Goal: Task Accomplishment & Management: Manage account settings

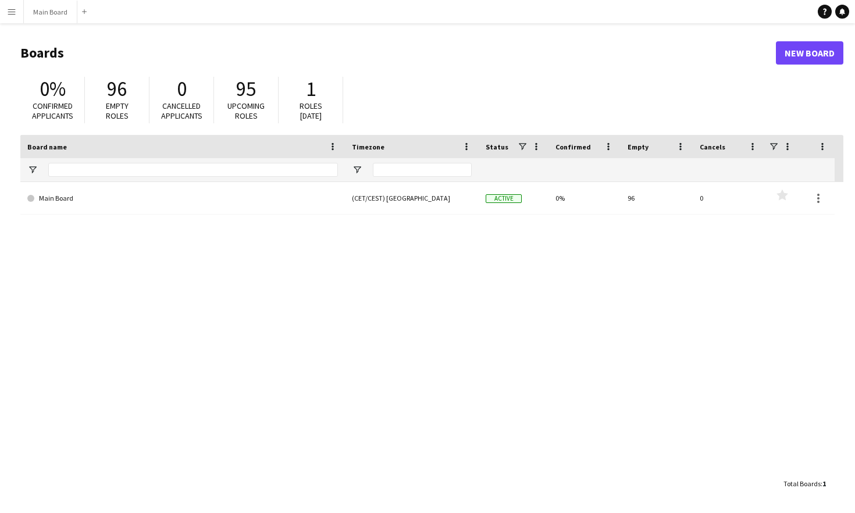
click at [11, 18] on button "Menu" at bounding box center [11, 11] width 23 height 23
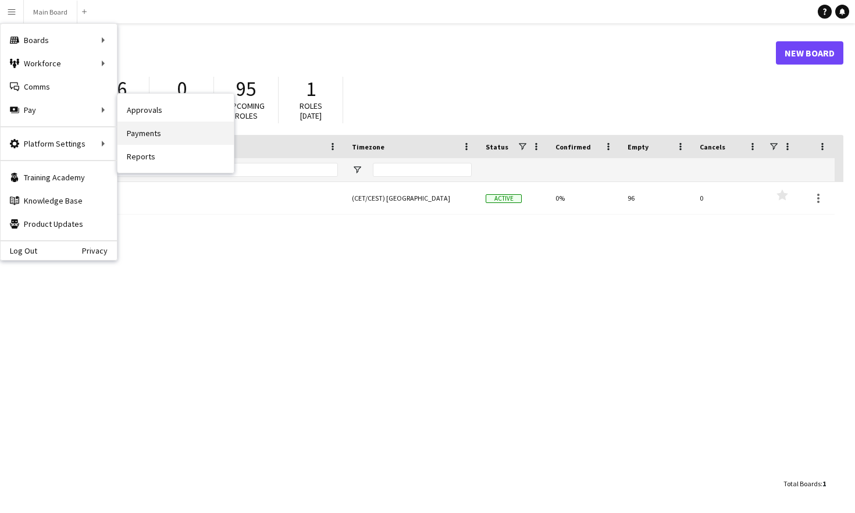
click at [180, 135] on link "Payments" at bounding box center [175, 133] width 116 height 23
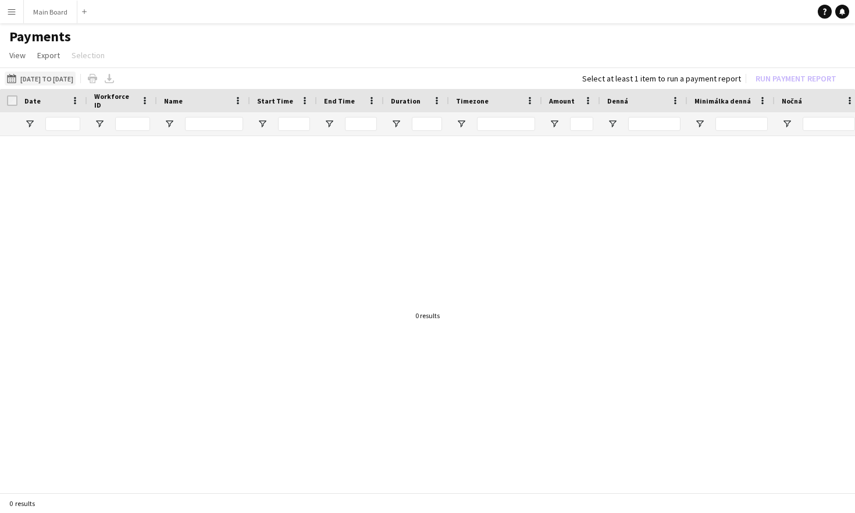
click at [76, 76] on button "[DATE] to [DATE] [DATE] to [DATE]" at bounding box center [40, 79] width 71 height 14
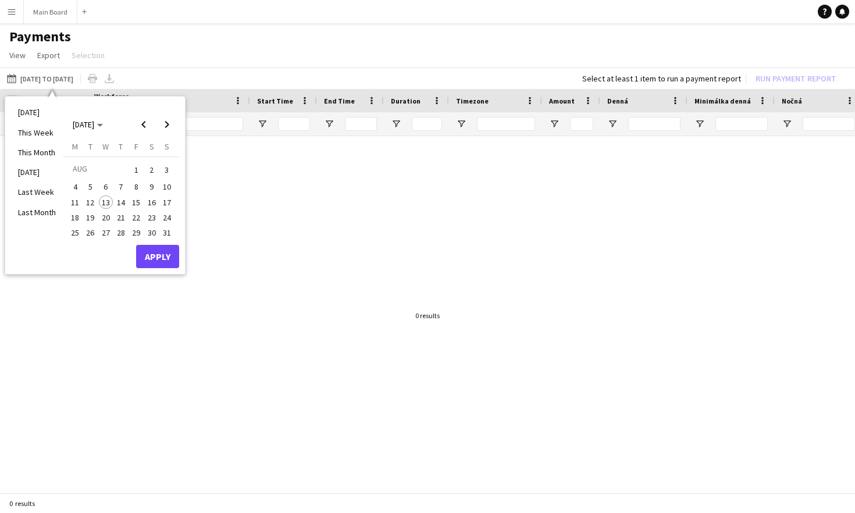
click at [137, 170] on span "1" at bounding box center [136, 170] width 14 height 16
click at [108, 202] on span "13" at bounding box center [106, 202] width 14 height 14
click at [145, 250] on button "Apply" at bounding box center [157, 256] width 43 height 23
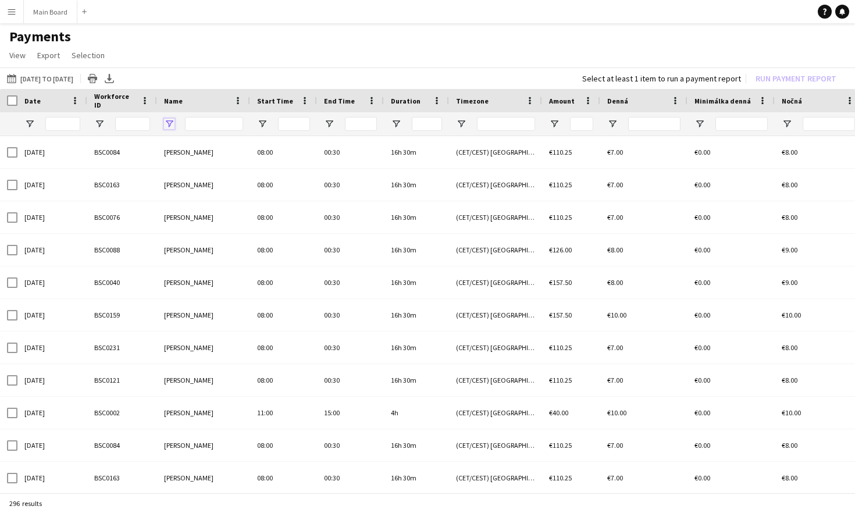
click at [167, 123] on span "Open Filter Menu" at bounding box center [169, 124] width 10 height 10
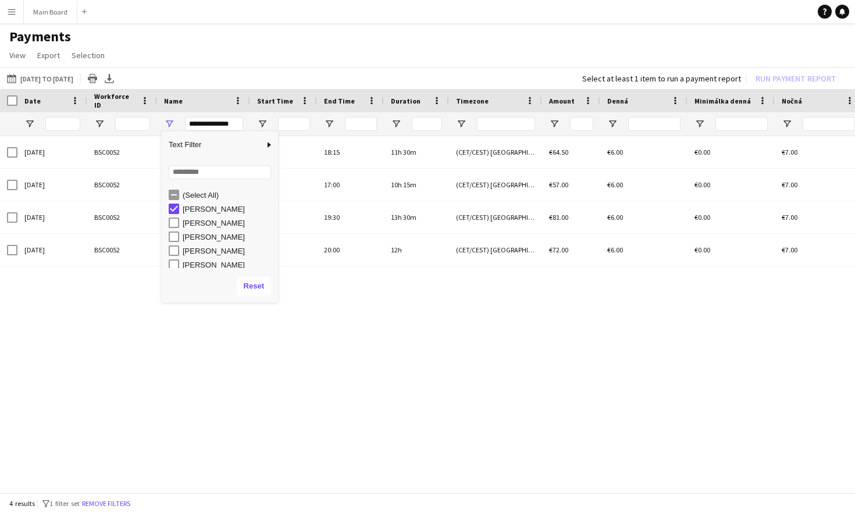
click at [356, 348] on div "03-08-2025 BSC0052 Adam Halaj 06:45 18:15 11h 30m (CET/CEST) Bratislava €64.50 …" at bounding box center [427, 315] width 855 height 359
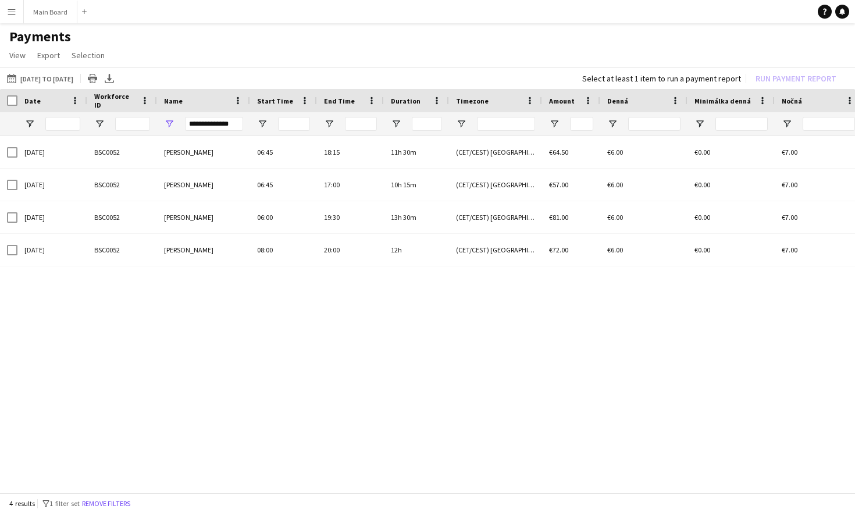
click at [434, 92] on div "Duration" at bounding box center [416, 100] width 51 height 23
click at [437, 97] on span at bounding box center [436, 100] width 10 height 10
click at [112, 77] on icon at bounding box center [109, 77] width 5 height 7
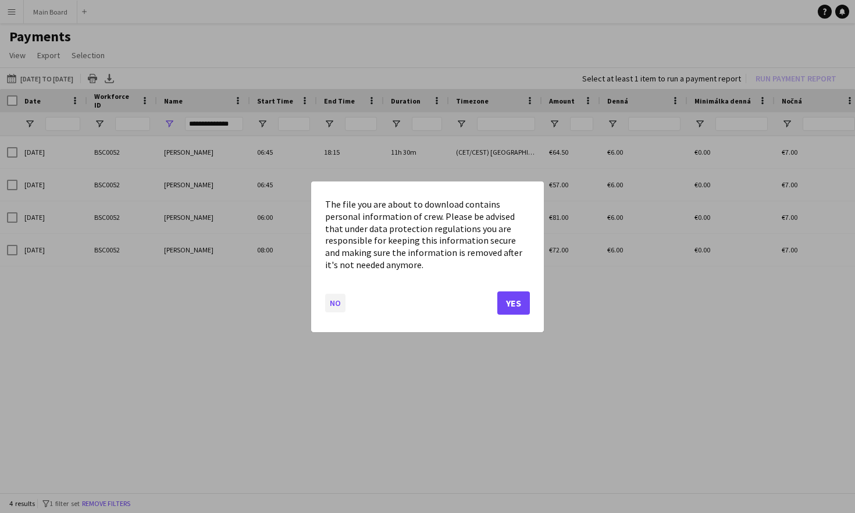
click at [333, 304] on button "No" at bounding box center [335, 302] width 20 height 19
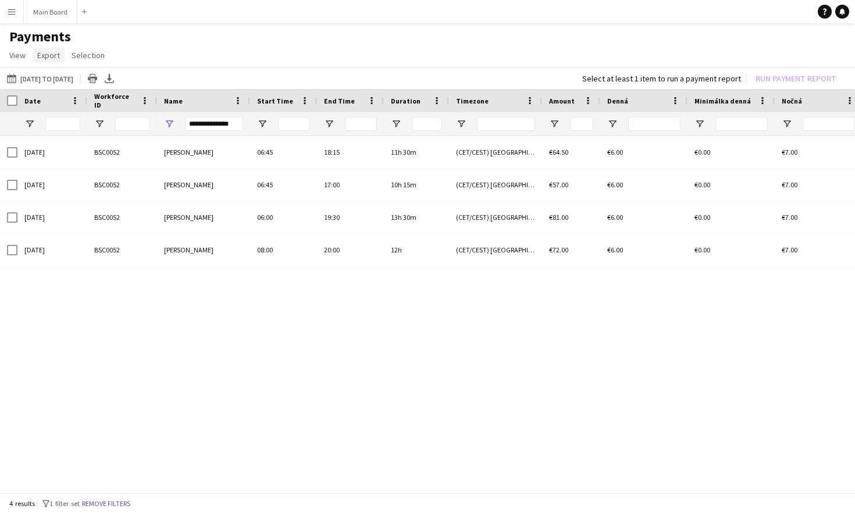
click at [49, 51] on span "Export" at bounding box center [48, 55] width 23 height 10
click at [58, 75] on span "Export as XLSX" at bounding box center [67, 80] width 51 height 10
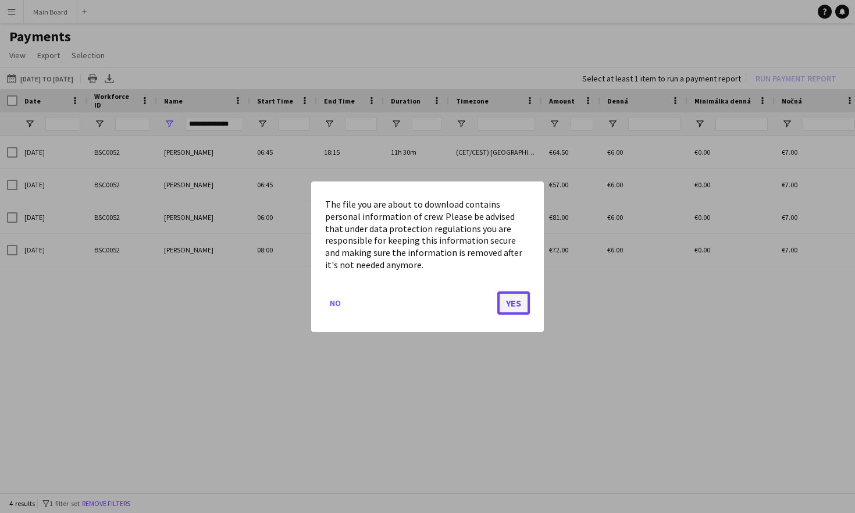
click at [520, 306] on button "Yes" at bounding box center [513, 302] width 33 height 23
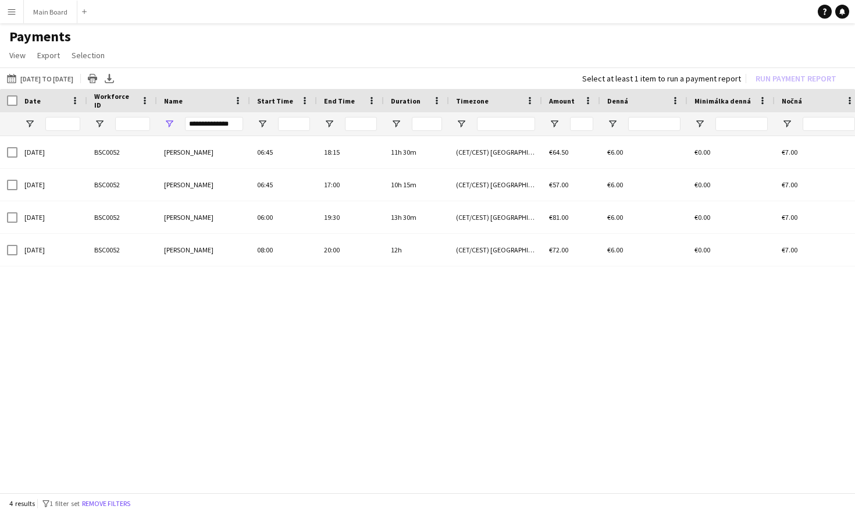
click at [235, 124] on div "**********" at bounding box center [214, 124] width 58 height 14
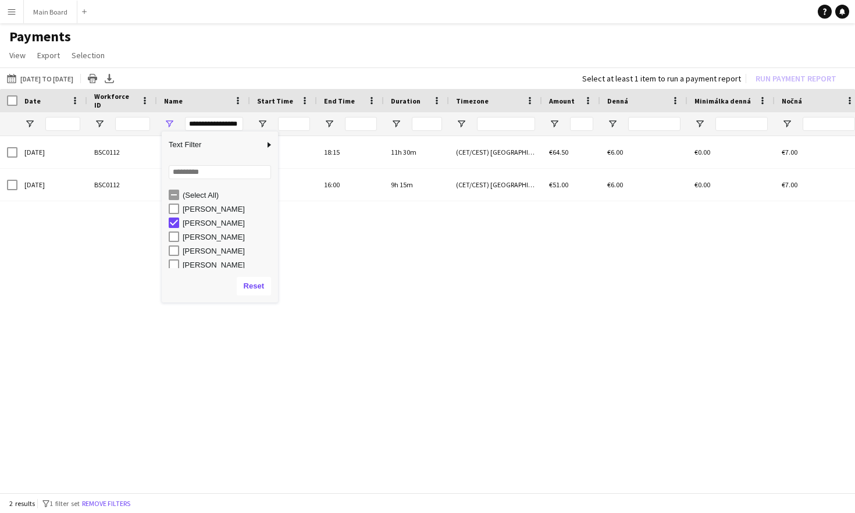
click at [361, 281] on div "03-08-2025 BSC0112 Adam Ondrášek 06:45 18:15 11h 30m (CET/CEST) Bratislava €64.…" at bounding box center [427, 315] width 855 height 359
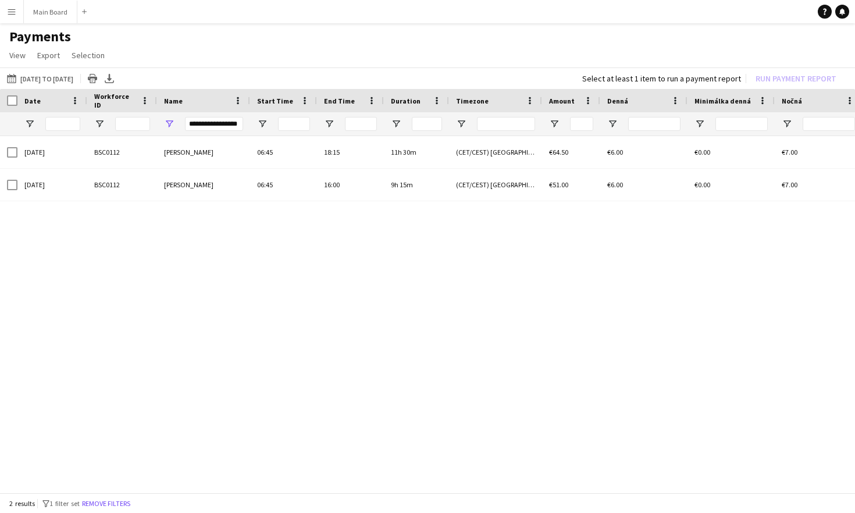
click at [234, 126] on div "**********" at bounding box center [214, 124] width 58 height 14
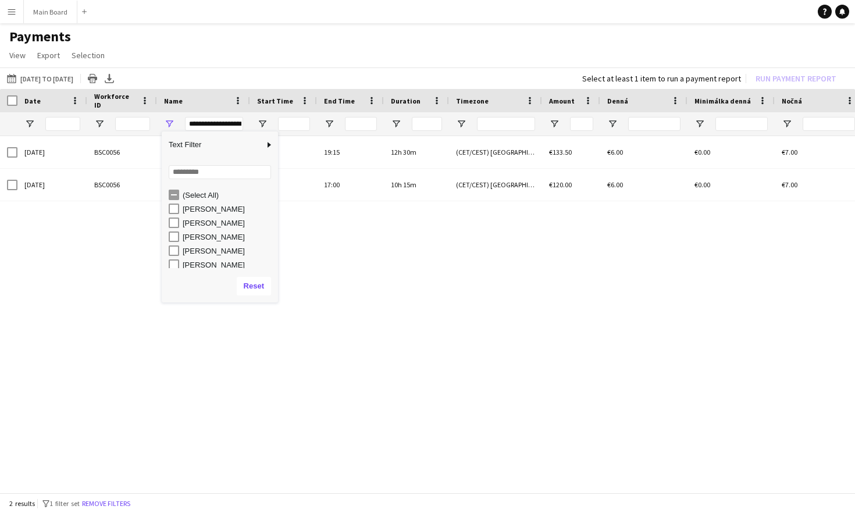
click at [330, 301] on div "03-08-2025 BSC0056 Dominik Jančiga 06:45 19:15 12h 30m (CET/CEST) Bratislava €1…" at bounding box center [427, 315] width 855 height 359
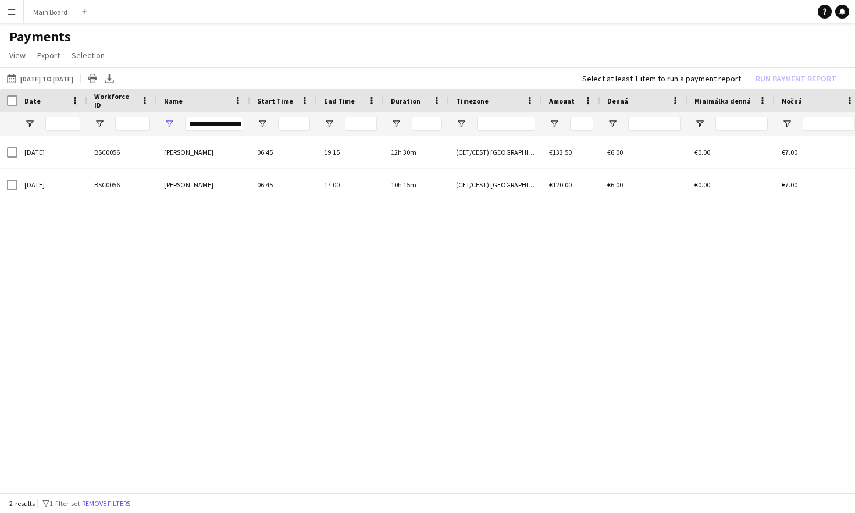
click at [232, 122] on div "**********" at bounding box center [214, 124] width 58 height 14
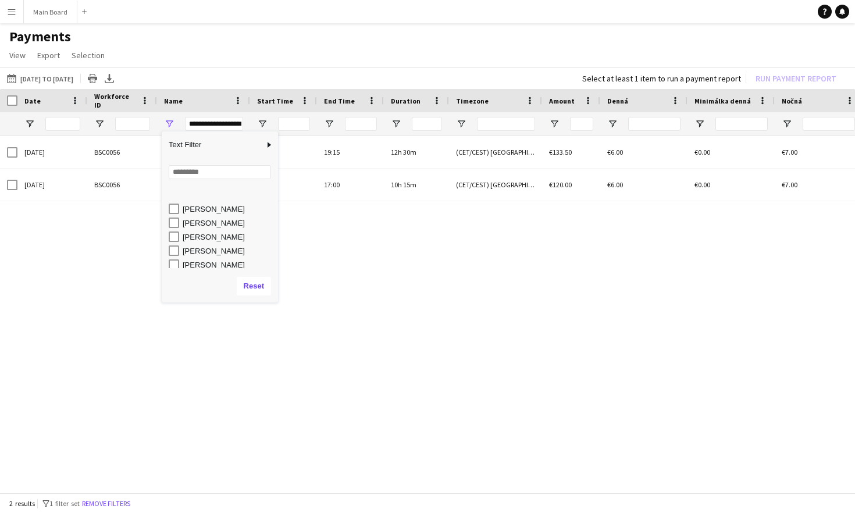
scroll to position [24, 0]
click at [205, 218] on div "[PERSON_NAME]" at bounding box center [223, 212] width 109 height 14
click at [208, 213] on div "[PERSON_NAME]" at bounding box center [229, 212] width 92 height 9
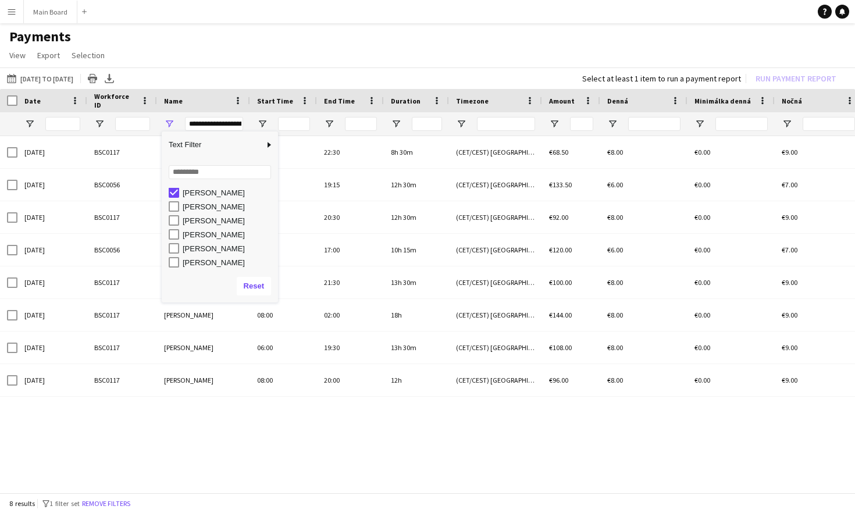
scroll to position [184, 0]
click at [181, 206] on div "[PERSON_NAME]" at bounding box center [223, 206] width 109 height 14
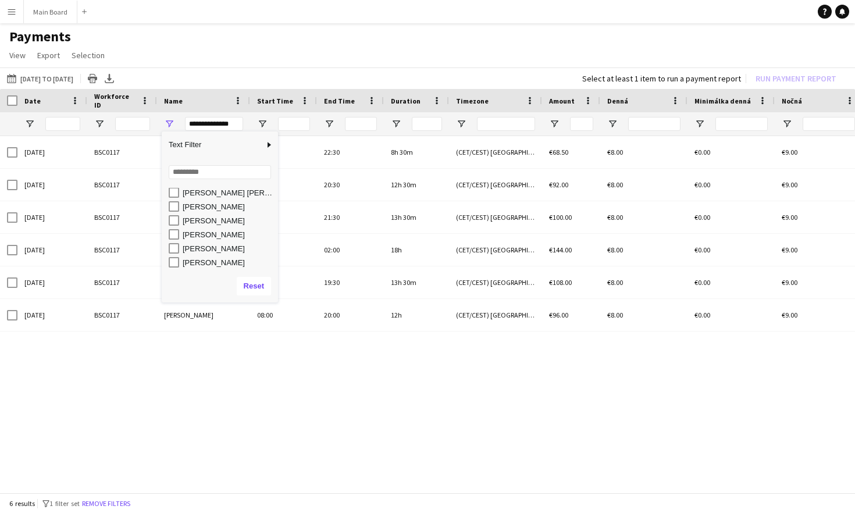
click at [296, 363] on div "02-08-2025 BSC0117 Adam Piróg 14:00 22:30 8h 30m (CET/CEST) Bratislava €68.50 €…" at bounding box center [427, 315] width 855 height 359
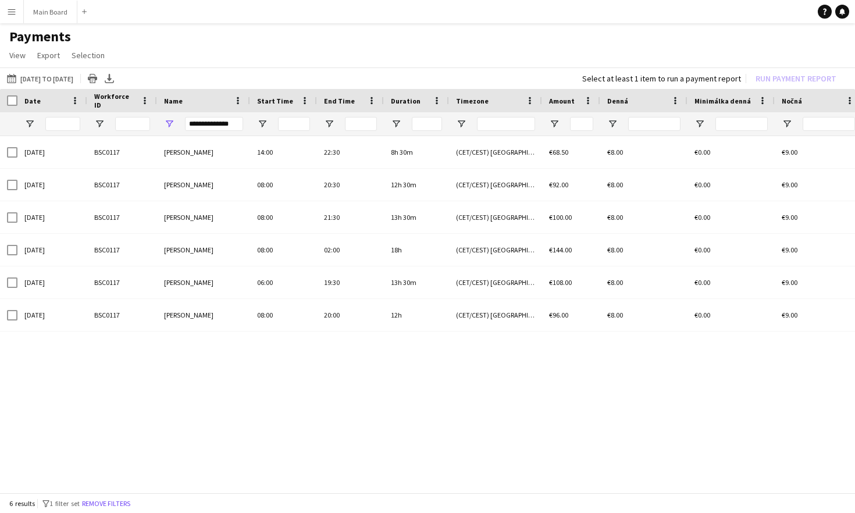
drag, startPoint x: 405, startPoint y: 156, endPoint x: 406, endPoint y: 335, distance: 179.1
click at [406, 335] on div "02-08-2025 BSC0117 Adam Piróg 14:00 22:30 8h 30m (CET/CEST) Bratislava €68.50 €…" at bounding box center [427, 315] width 855 height 359
click at [237, 126] on div "**********" at bounding box center [214, 124] width 58 height 14
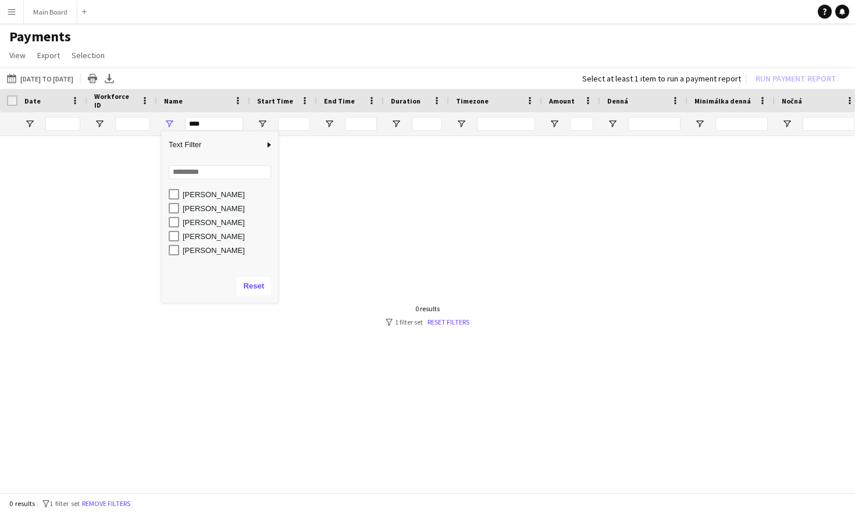
scroll to position [505, 0]
type input "**********"
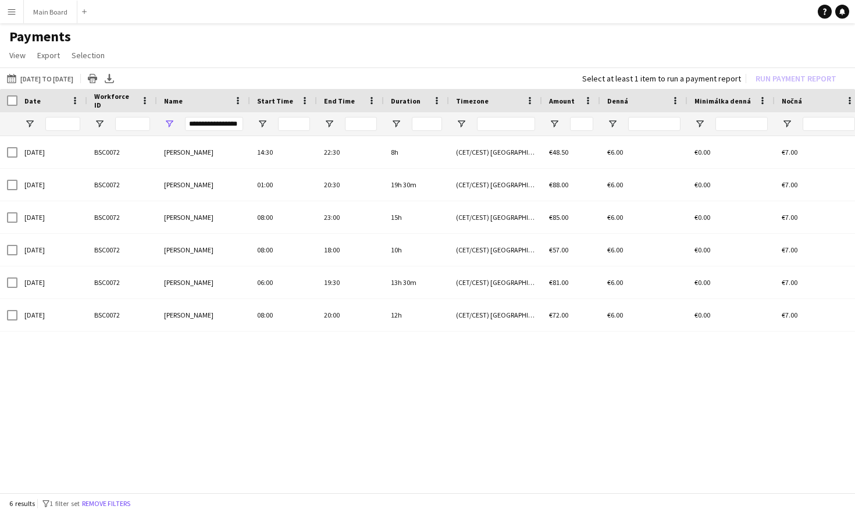
click at [302, 412] on div "02-08-2025 BSC0072 Lukáš Koleják 14:30 22:30 8h (CET/CEST) Bratislava €48.50 €6…" at bounding box center [427, 315] width 855 height 359
click at [112, 77] on icon at bounding box center [109, 77] width 5 height 7
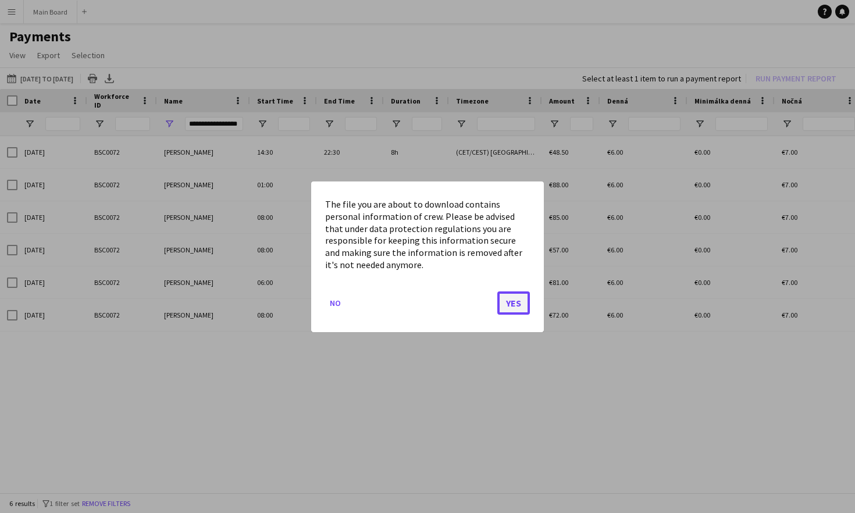
click at [506, 299] on button "Yes" at bounding box center [513, 302] width 33 height 23
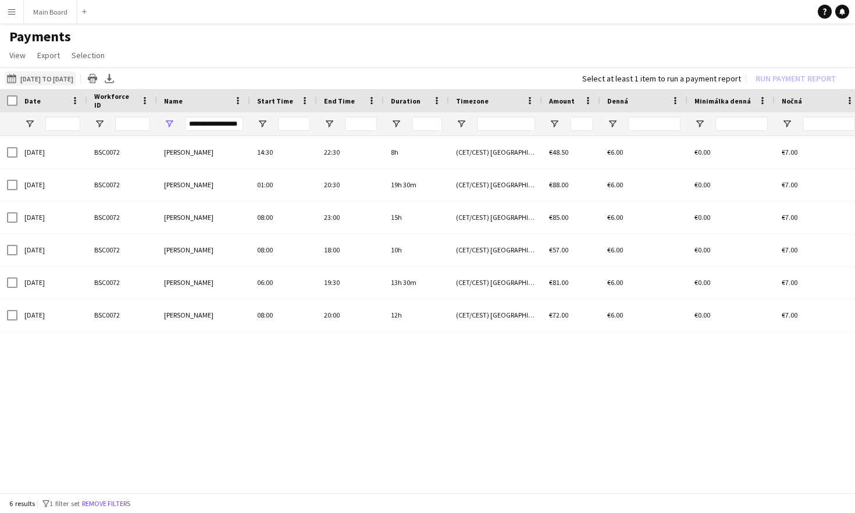
click at [47, 81] on button "[DATE] to [DATE] [DATE] to [DATE]" at bounding box center [40, 79] width 71 height 14
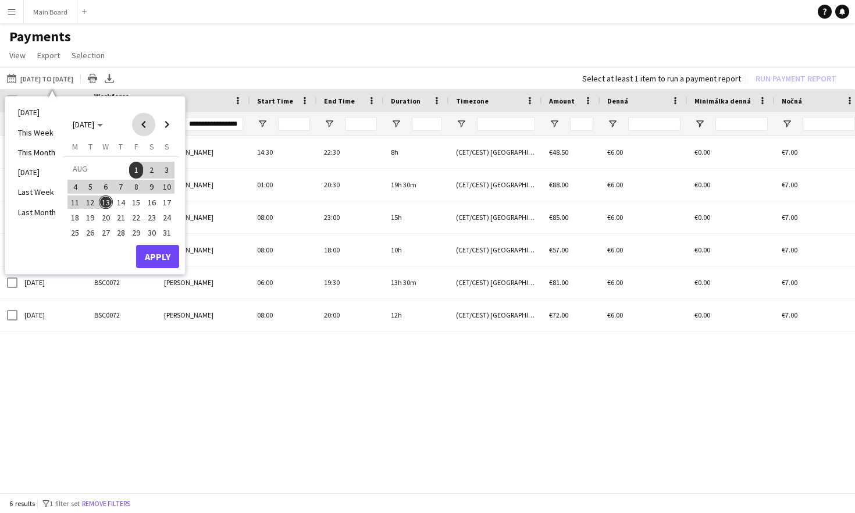
click at [144, 130] on span "Previous month" at bounding box center [143, 124] width 23 height 23
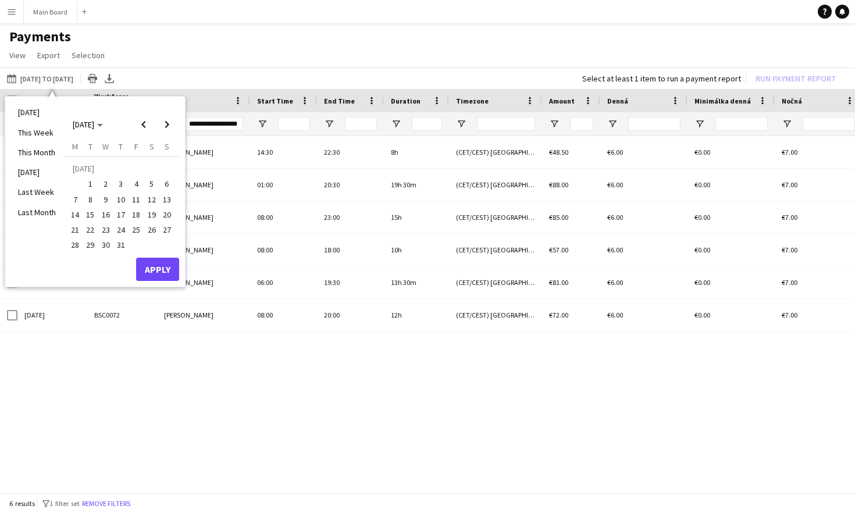
click at [91, 215] on span "15" at bounding box center [91, 215] width 14 height 14
click at [122, 246] on span "31" at bounding box center [121, 245] width 14 height 14
click at [162, 272] on button "Apply" at bounding box center [157, 269] width 43 height 23
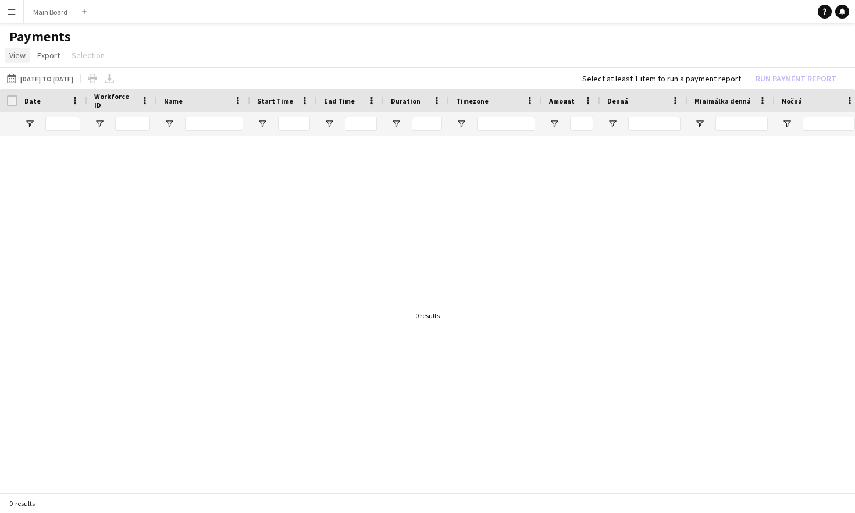
click at [17, 56] on span "View" at bounding box center [17, 55] width 16 height 10
click at [2, 10] on button "Menu" at bounding box center [11, 11] width 23 height 23
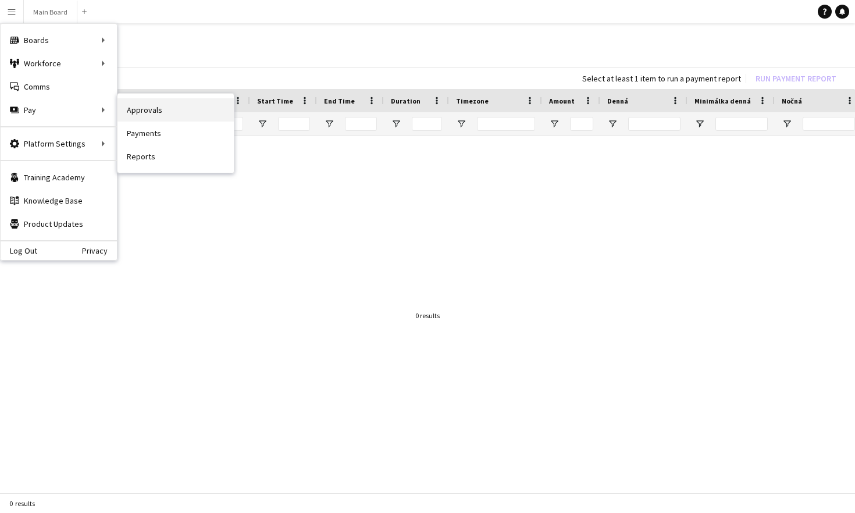
click at [140, 116] on link "Approvals" at bounding box center [175, 109] width 116 height 23
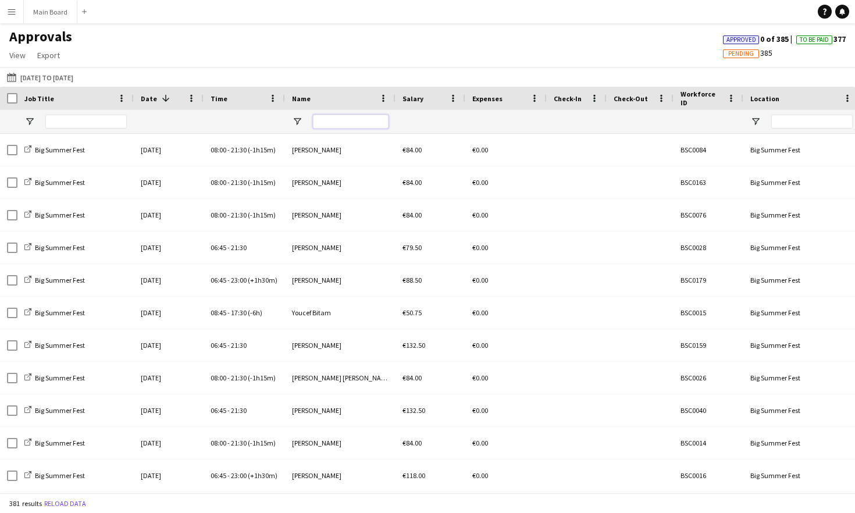
click at [328, 121] on input "Name Filter Input" at bounding box center [351, 122] width 76 height 14
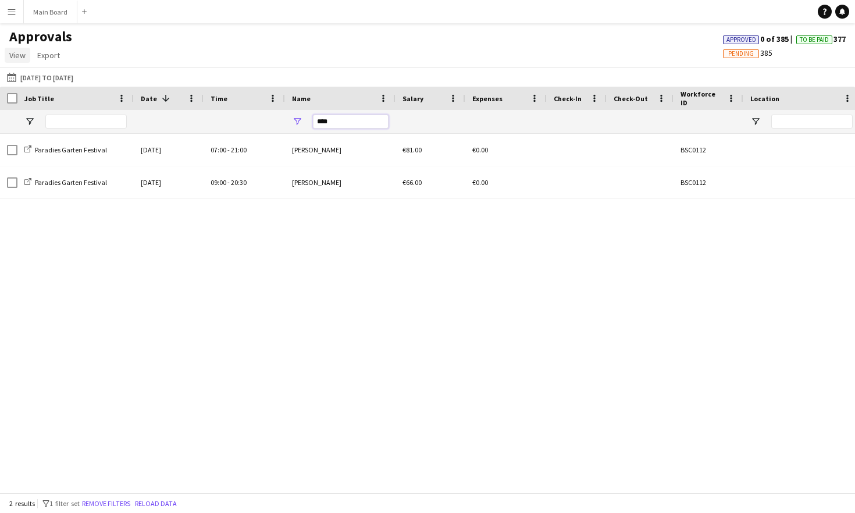
type input "****"
click at [25, 56] on link "View" at bounding box center [18, 55] width 26 height 15
click at [47, 80] on span "Customise view" at bounding box center [42, 80] width 55 height 10
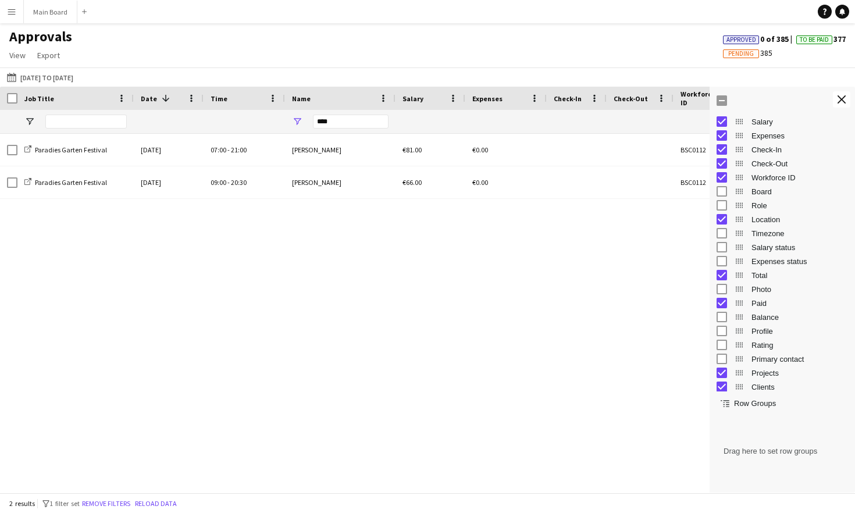
scroll to position [65, 0]
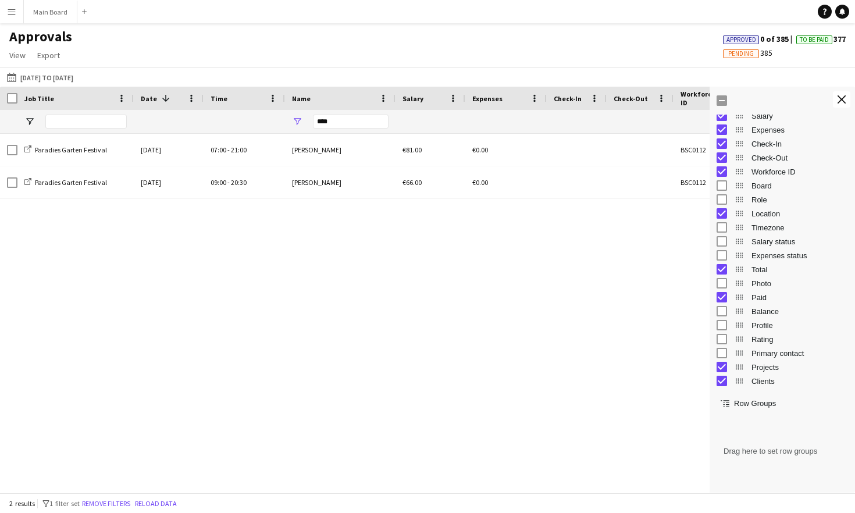
click at [697, 405] on span "Row Groups" at bounding box center [755, 403] width 42 height 9
click at [15, 10] on app-icon "Menu" at bounding box center [11, 11] width 9 height 9
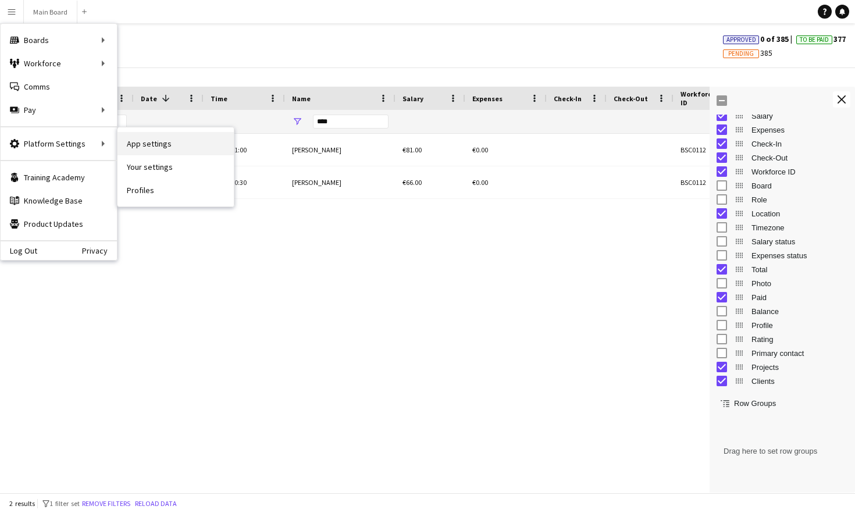
click at [152, 151] on link "App settings" at bounding box center [175, 143] width 116 height 23
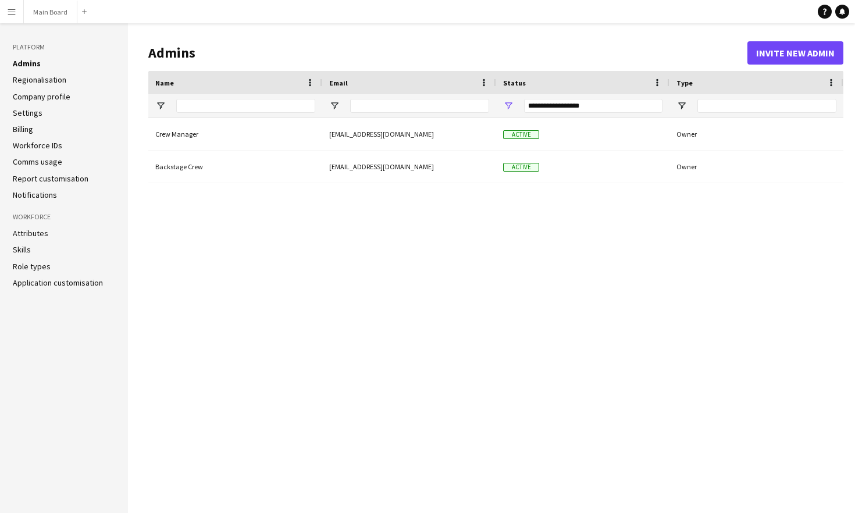
click at [31, 76] on link "Regionalisation" at bounding box center [39, 79] width 53 height 10
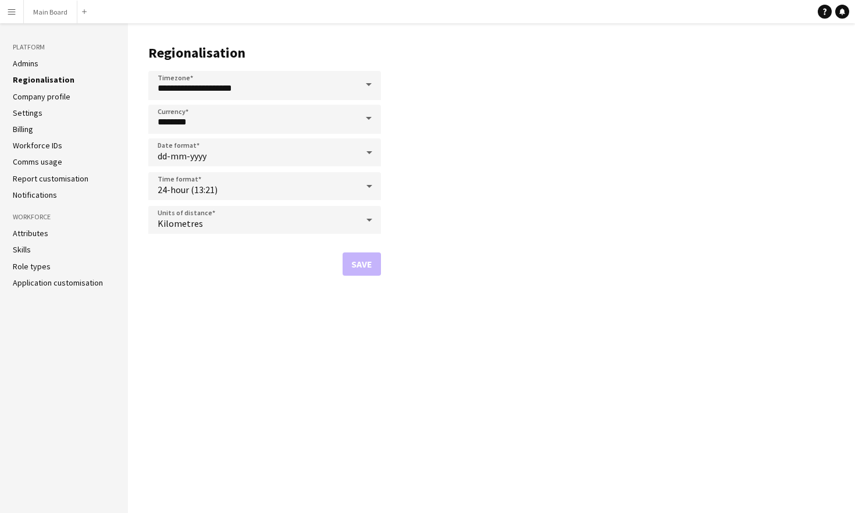
click at [38, 103] on ul "Admins Regionalisation Company profile Settings Billing Workforce IDs Comms usa…" at bounding box center [64, 129] width 102 height 142
click at [35, 102] on ul "Admins Regionalisation Company profile Settings Billing Workforce IDs Comms usa…" at bounding box center [64, 129] width 102 height 142
click at [31, 99] on link "Company profile" at bounding box center [42, 96] width 58 height 10
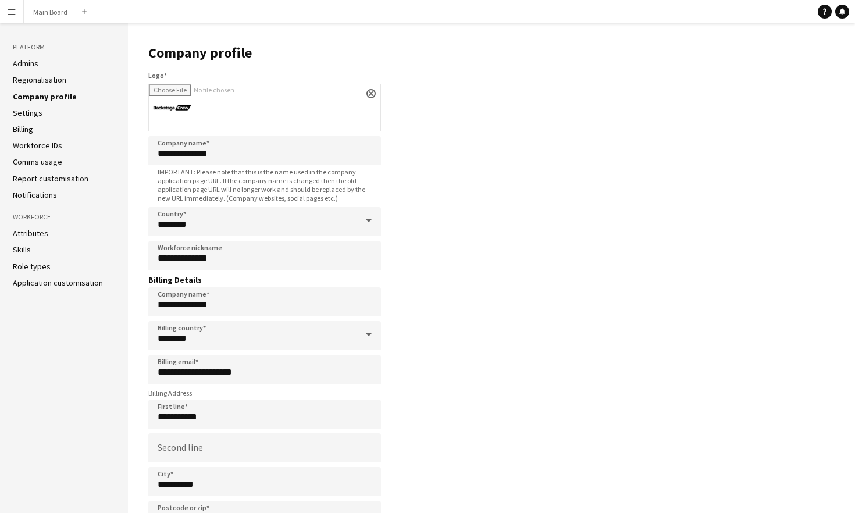
click at [30, 113] on link "Settings" at bounding box center [28, 113] width 30 height 10
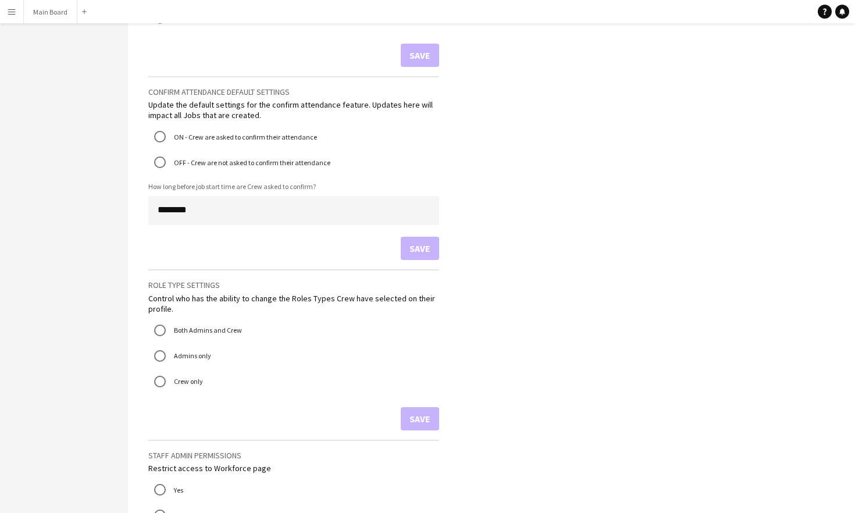
scroll to position [749, 0]
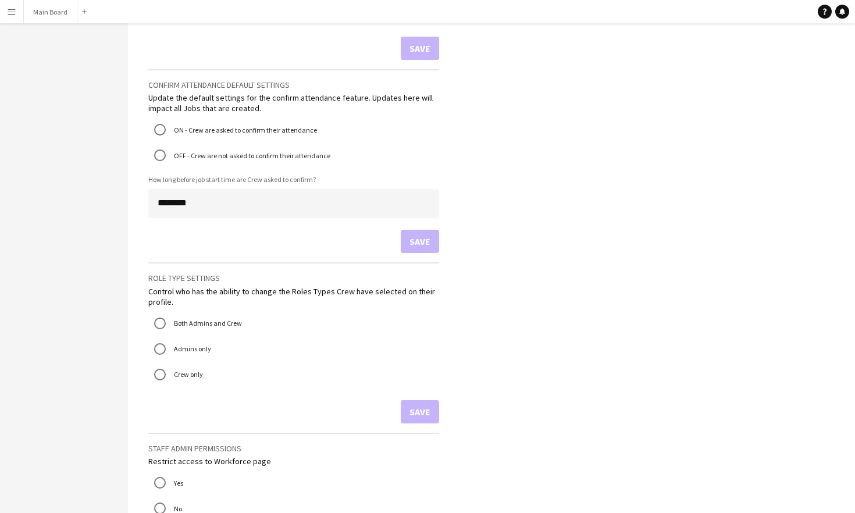
click at [11, 10] on app-icon "Menu" at bounding box center [11, 11] width 9 height 9
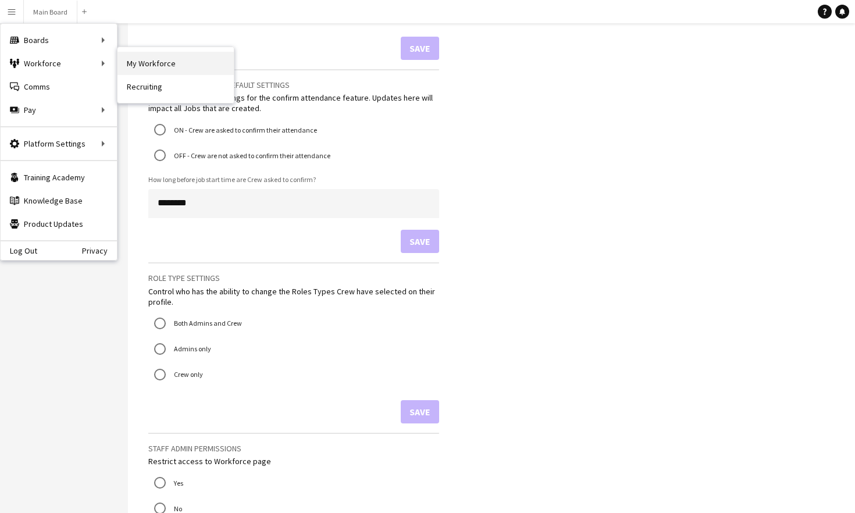
click at [144, 66] on link "My Workforce" at bounding box center [175, 63] width 116 height 23
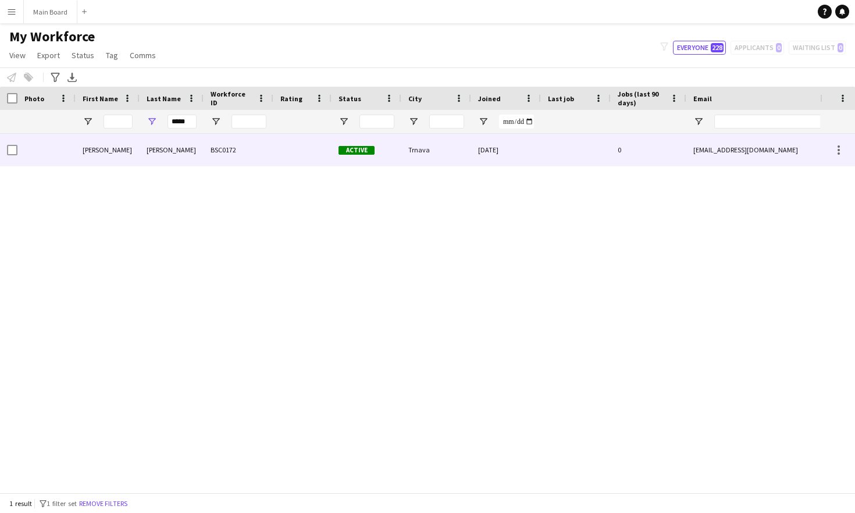
click at [108, 151] on div "Devendra kharka" at bounding box center [108, 150] width 64 height 32
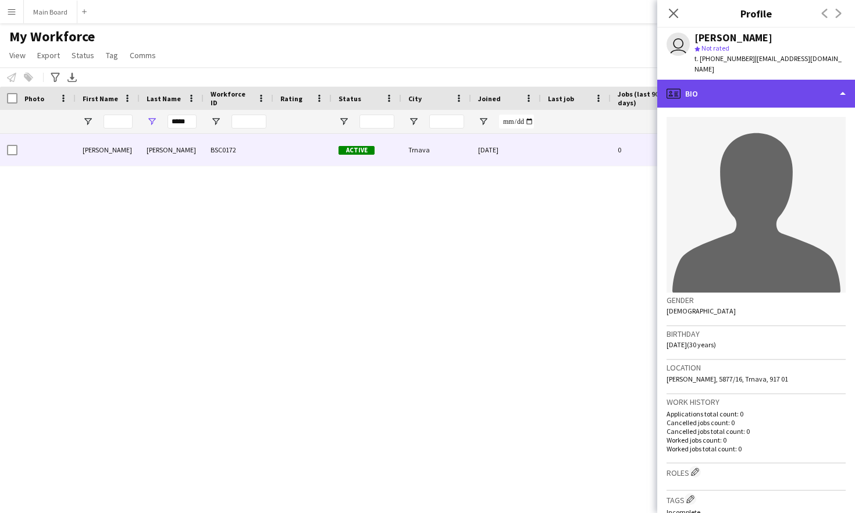
click at [697, 89] on div "profile Bio" at bounding box center [756, 94] width 198 height 28
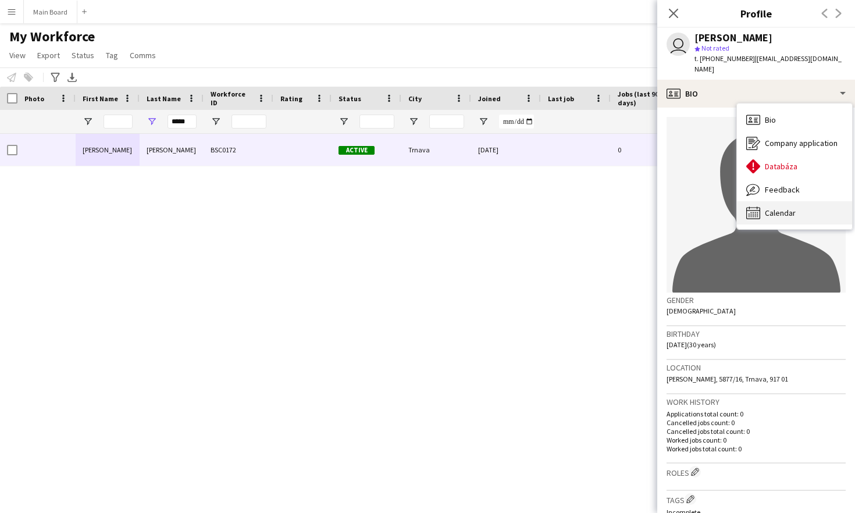
click at [697, 208] on span "Calendar" at bounding box center [780, 213] width 31 height 10
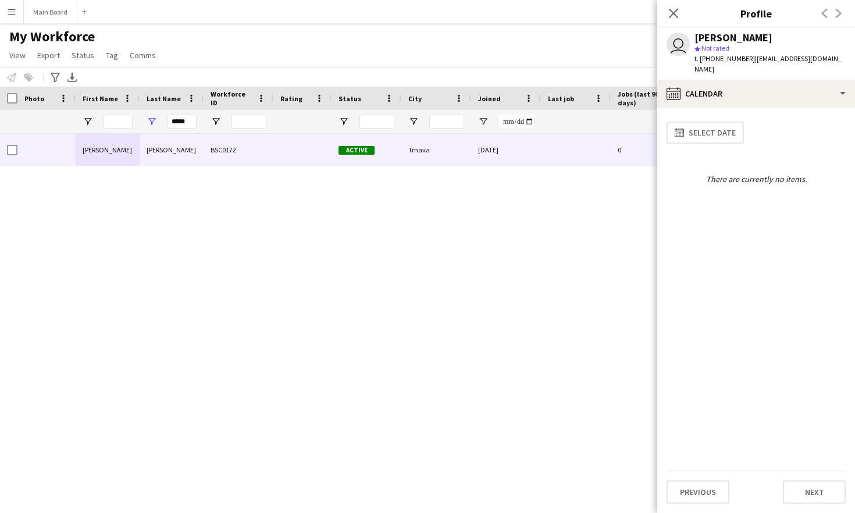
click at [440, 195] on div "Devendra kharka Chettri BSC0172 Active Trnava 08-07-2025 0 kharkadeven@gmail.co…" at bounding box center [410, 313] width 820 height 359
drag, startPoint x: 190, startPoint y: 123, endPoint x: 144, endPoint y: 123, distance: 46.5
click at [144, 123] on div "*****" at bounding box center [172, 121] width 64 height 23
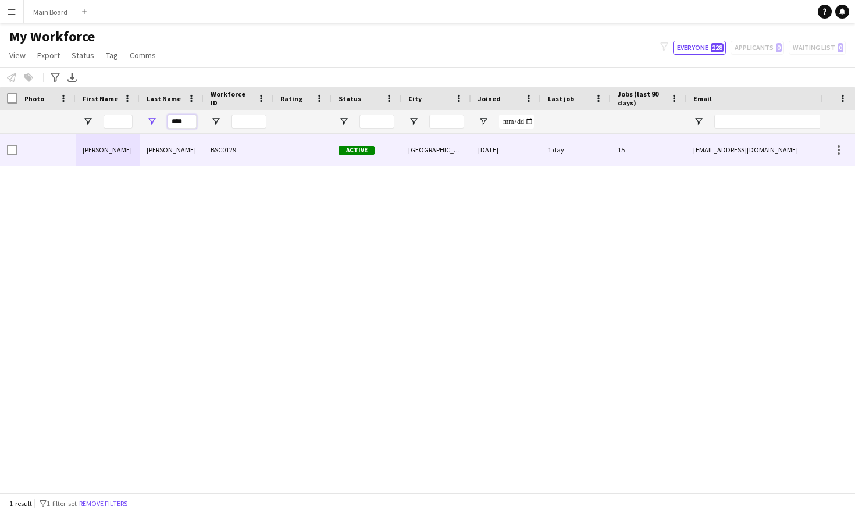
type input "****"
click at [119, 155] on div "Daniel" at bounding box center [108, 150] width 64 height 32
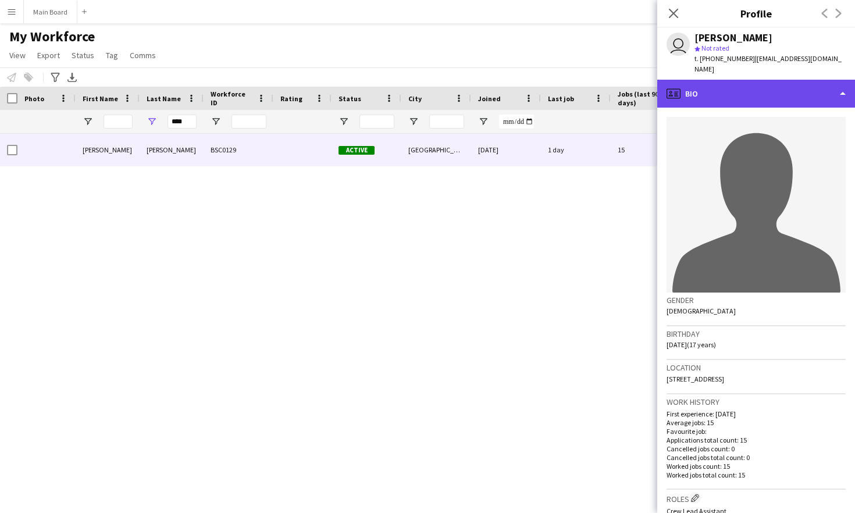
click at [697, 83] on div "profile Bio" at bounding box center [756, 94] width 198 height 28
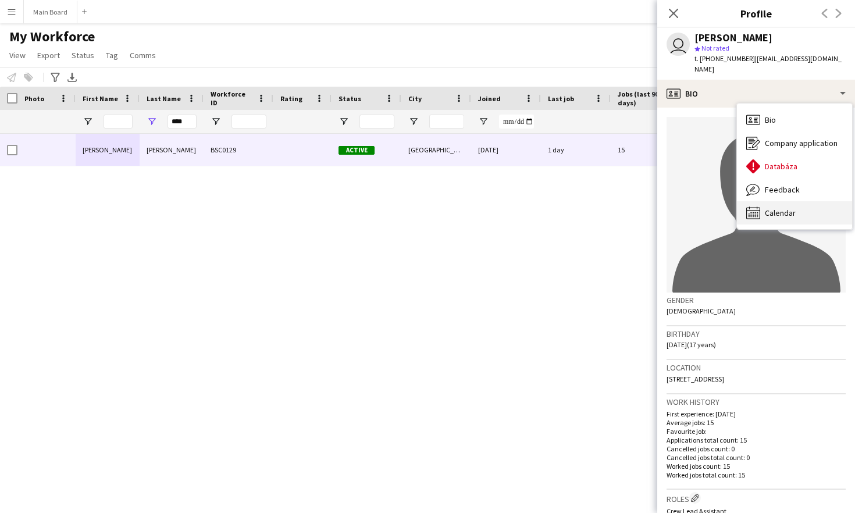
click at [697, 208] on span "Calendar" at bounding box center [780, 213] width 31 height 10
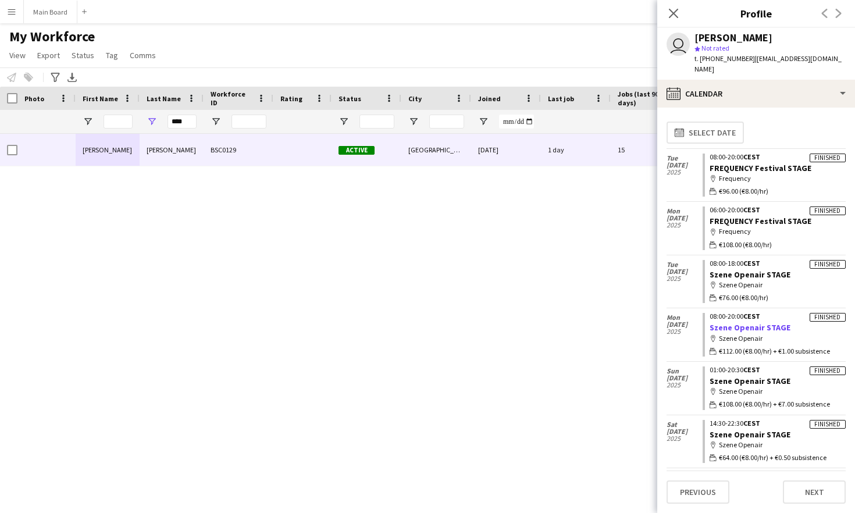
click at [697, 322] on link "Szene Openair STAGE" at bounding box center [749, 327] width 81 height 10
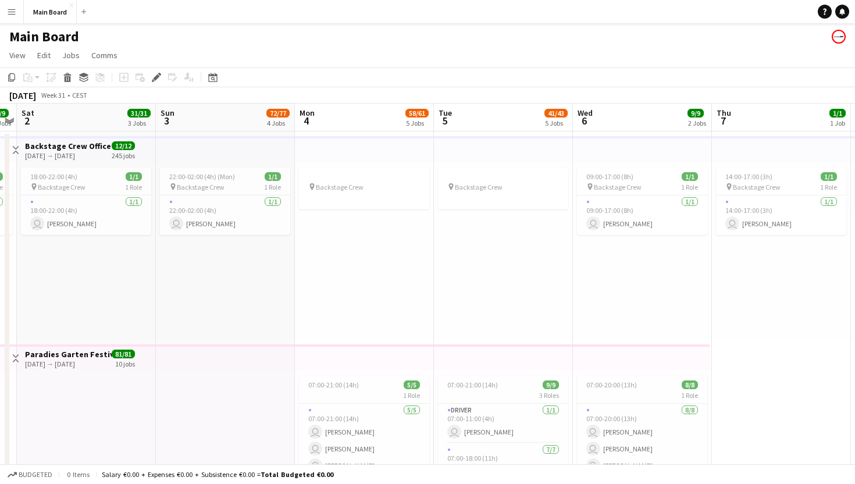
click at [13, 14] on app-icon "Menu" at bounding box center [11, 11] width 9 height 9
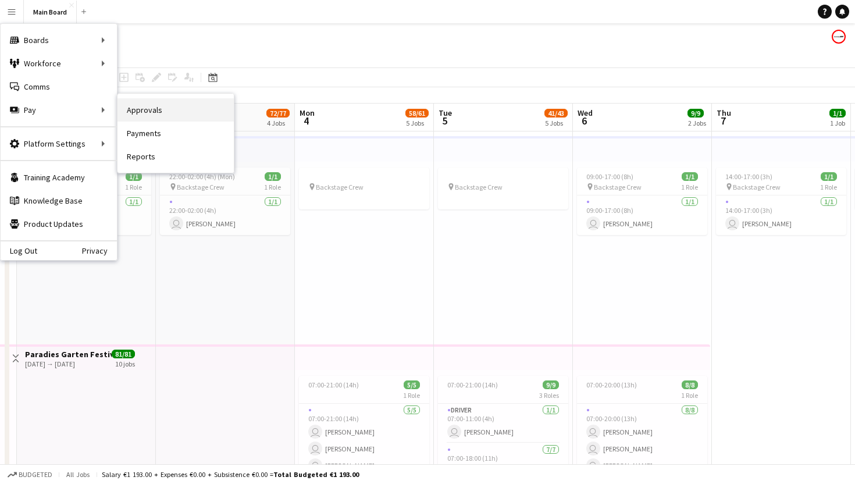
click at [153, 107] on link "Approvals" at bounding box center [175, 109] width 116 height 23
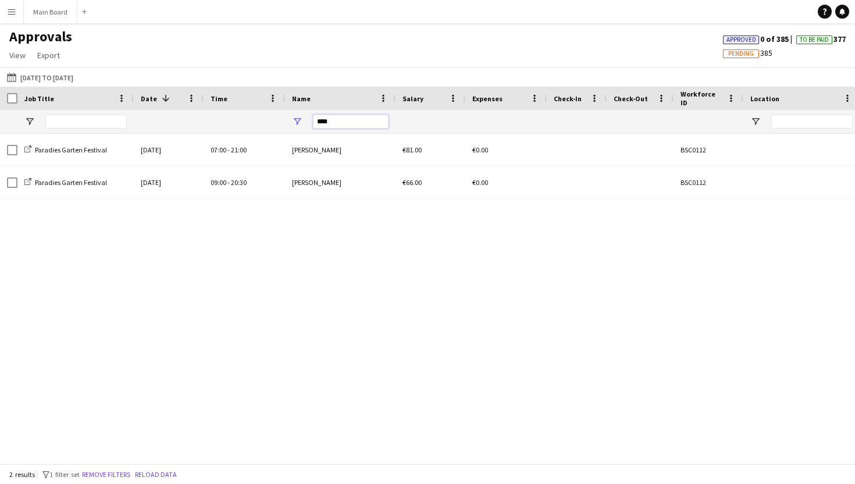
drag, startPoint x: 364, startPoint y: 123, endPoint x: 267, endPoint y: 123, distance: 96.5
click at [267, 123] on div "****" at bounding box center [581, 121] width 1162 height 23
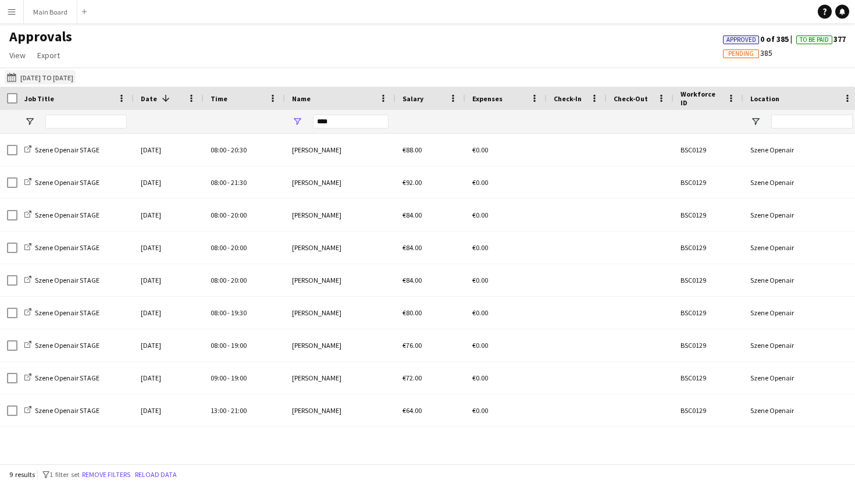
click at [39, 74] on button "[DATE] to [DATE] [DATE] to [DATE]" at bounding box center [40, 77] width 71 height 14
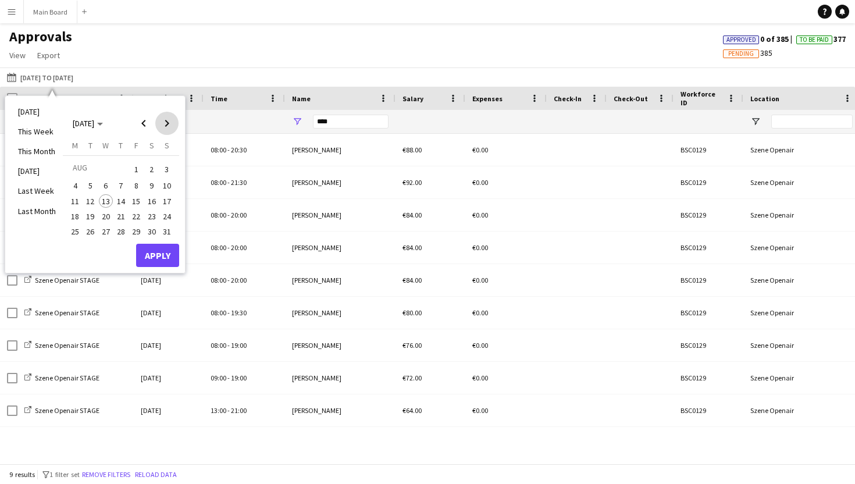
click at [167, 120] on span "Next month" at bounding box center [166, 123] width 23 height 23
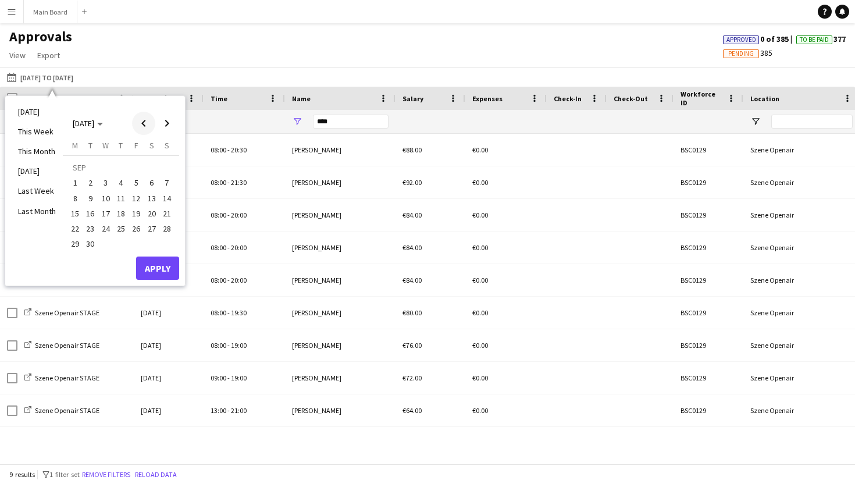
click at [151, 122] on span "Previous month" at bounding box center [143, 123] width 23 height 23
click at [138, 169] on span "1" at bounding box center [136, 169] width 14 height 16
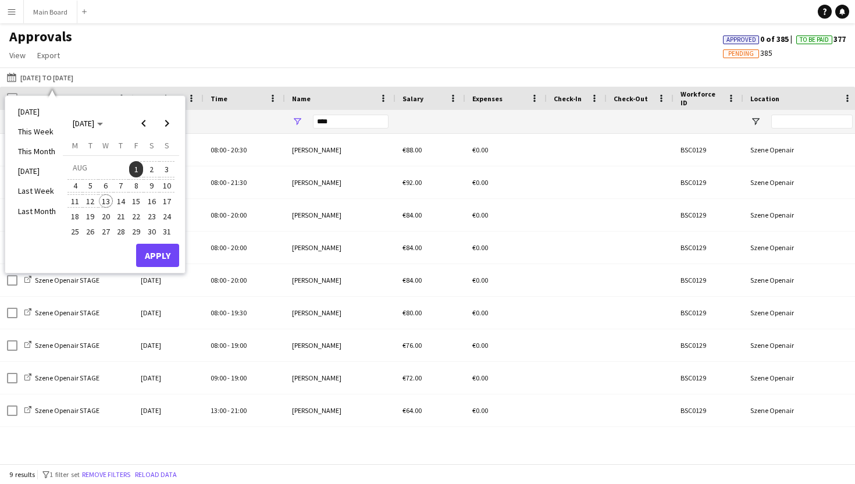
click at [110, 197] on span "13" at bounding box center [106, 201] width 14 height 14
click at [158, 258] on button "Apply" at bounding box center [157, 255] width 43 height 23
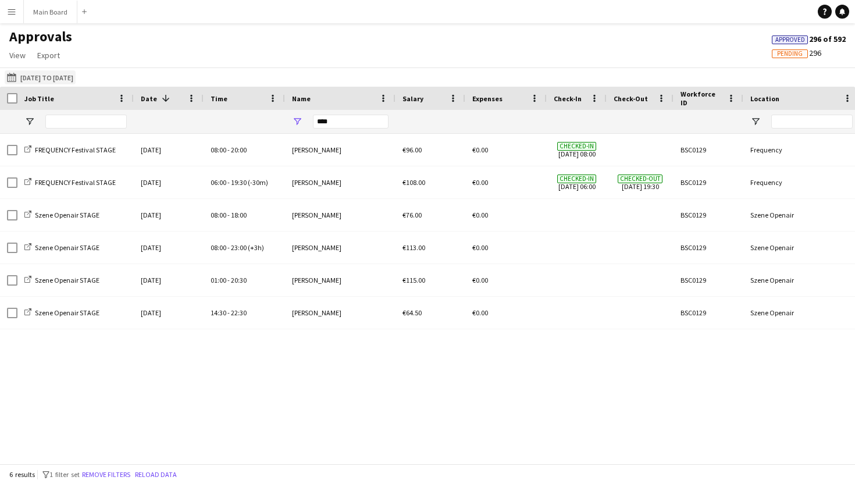
click at [76, 76] on button "[DATE] to [DATE] [DATE] to [DATE]" at bounding box center [40, 77] width 71 height 14
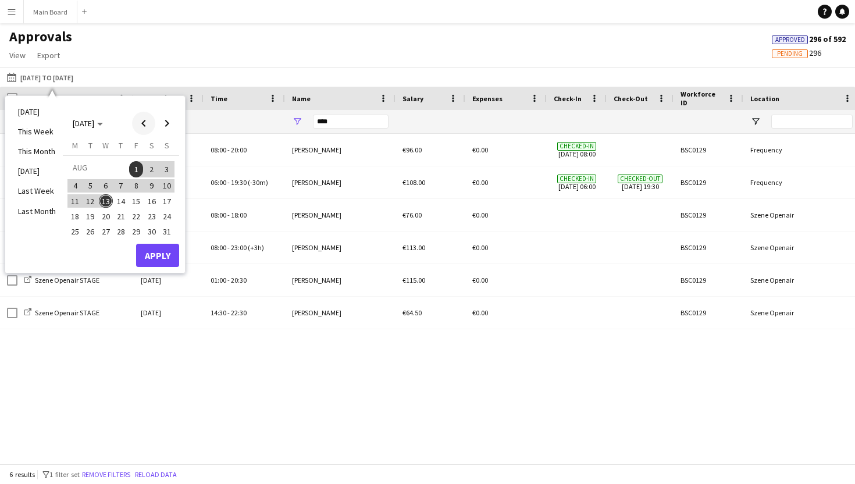
click at [148, 121] on span "Previous month" at bounding box center [143, 123] width 23 height 23
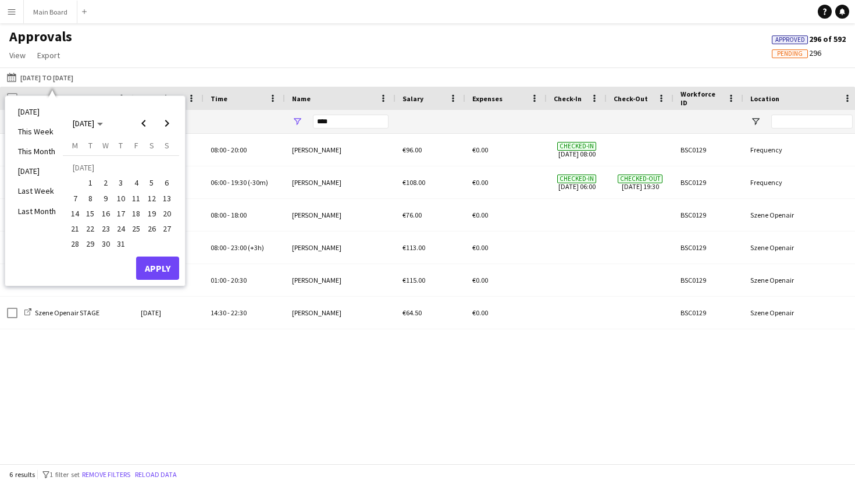
click at [92, 210] on span "15" at bounding box center [91, 213] width 14 height 14
click at [122, 241] on span "31" at bounding box center [121, 244] width 14 height 14
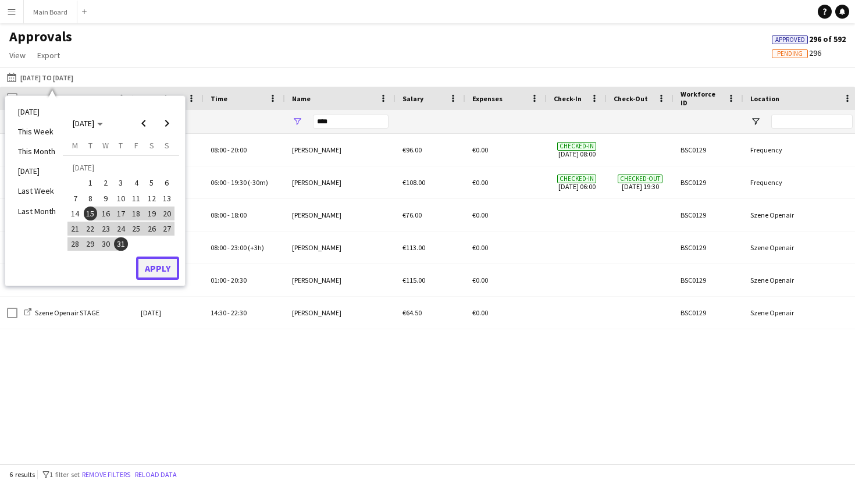
click at [161, 272] on button "Apply" at bounding box center [157, 267] width 43 height 23
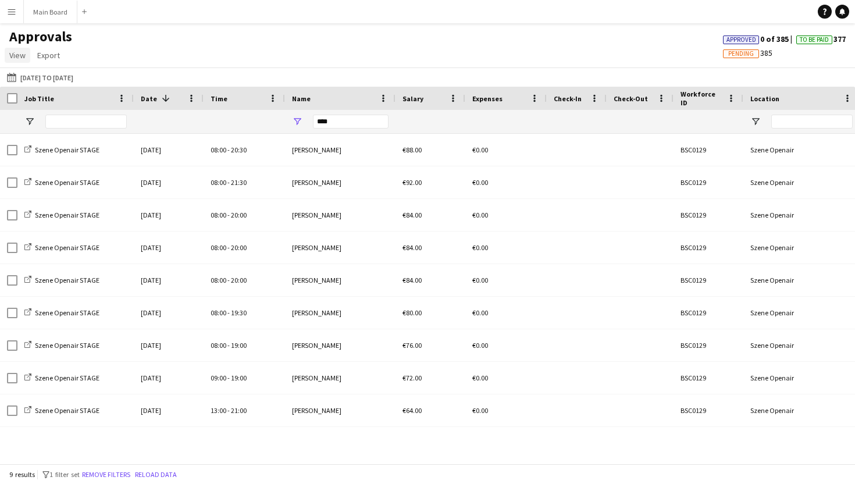
click at [14, 51] on span "View" at bounding box center [17, 55] width 16 height 10
click at [35, 83] on span "Customise view" at bounding box center [42, 80] width 55 height 10
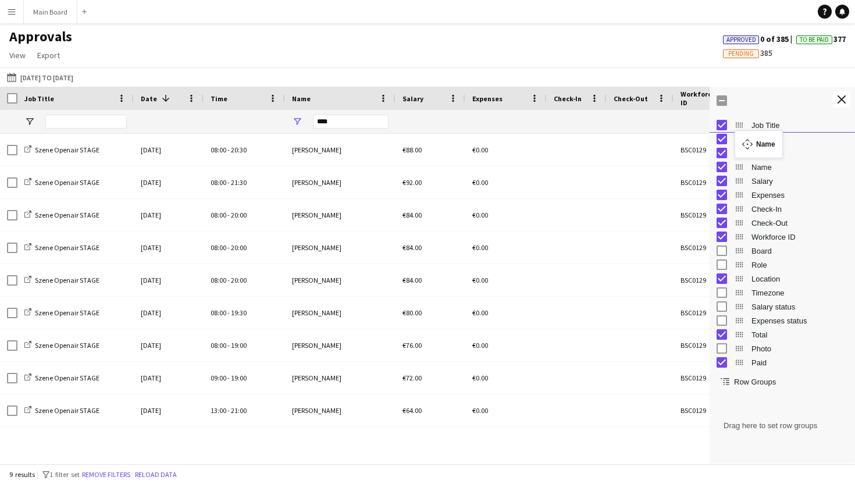
drag, startPoint x: 742, startPoint y: 170, endPoint x: 740, endPoint y: 138, distance: 32.6
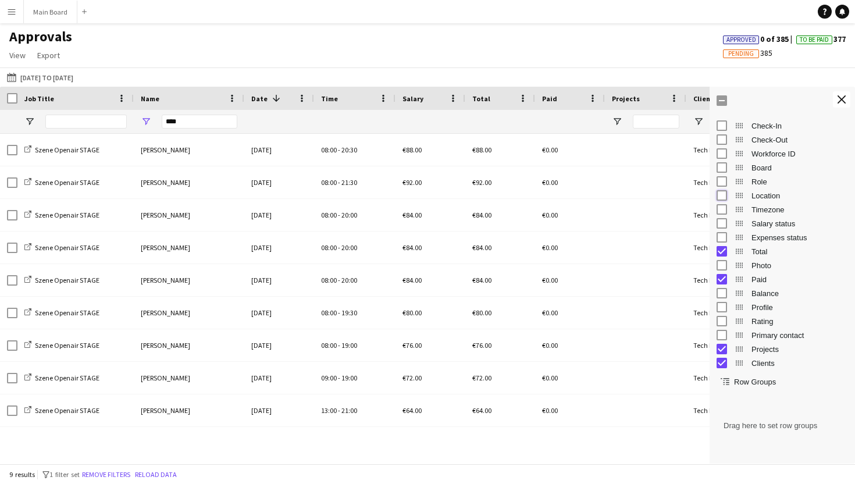
scroll to position [87, 0]
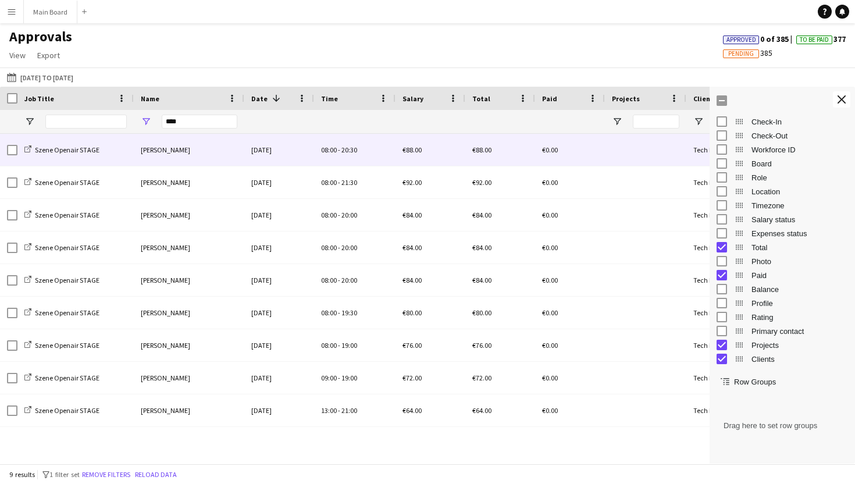
click at [380, 156] on div "08:00 - 20:30" at bounding box center [354, 150] width 81 height 32
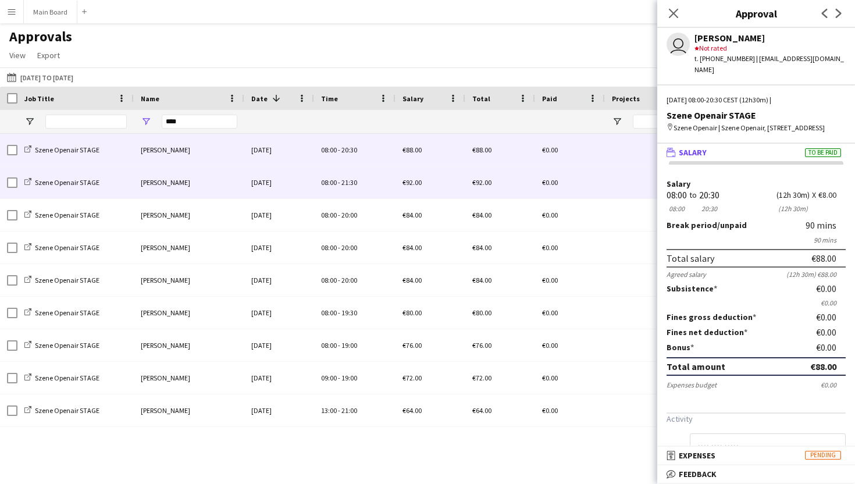
click at [405, 185] on span "€92.00" at bounding box center [411, 182] width 19 height 9
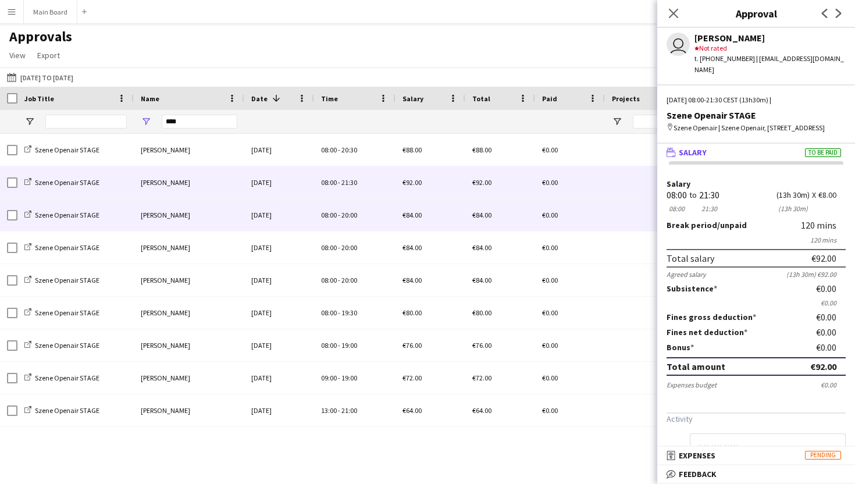
click at [394, 218] on div "08:00 - 20:00" at bounding box center [354, 215] width 81 height 32
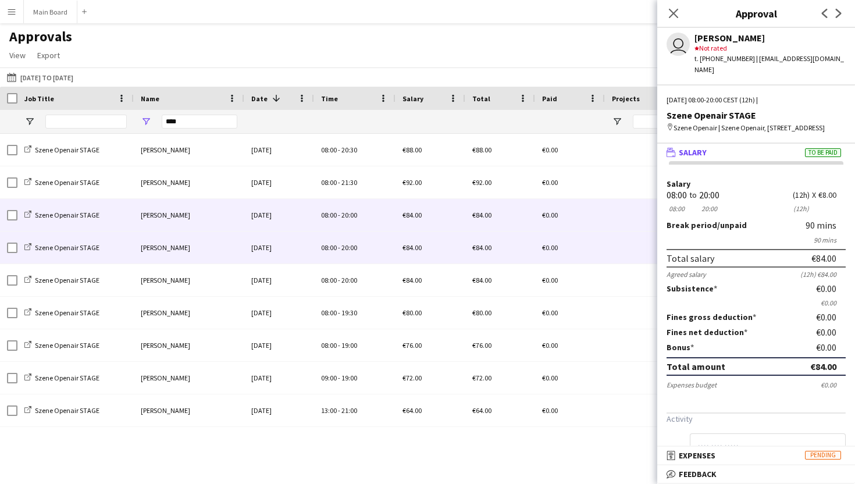
click at [394, 247] on div "08:00 - 20:00" at bounding box center [354, 247] width 81 height 32
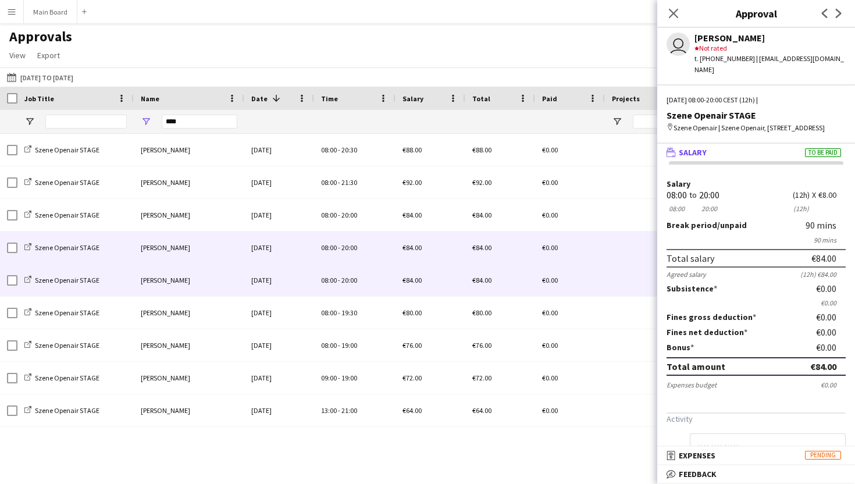
click at [395, 290] on div "€84.00" at bounding box center [430, 280] width 70 height 32
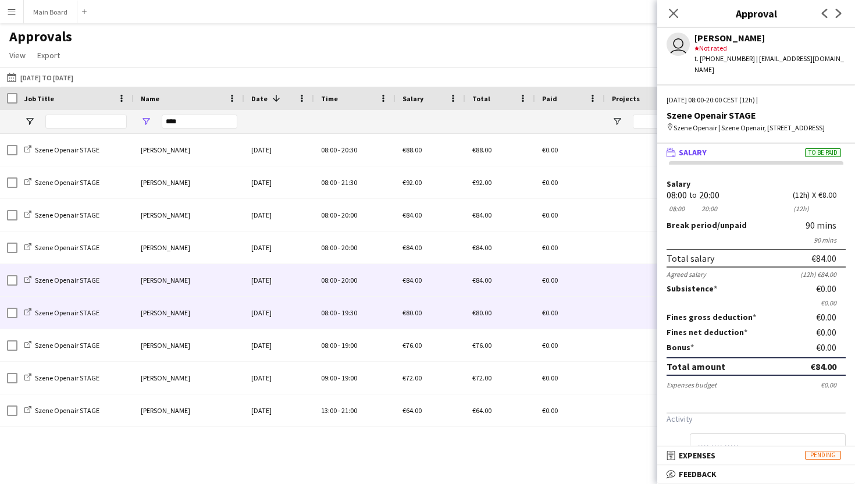
click at [393, 315] on div "08:00 - 19:30" at bounding box center [354, 313] width 81 height 32
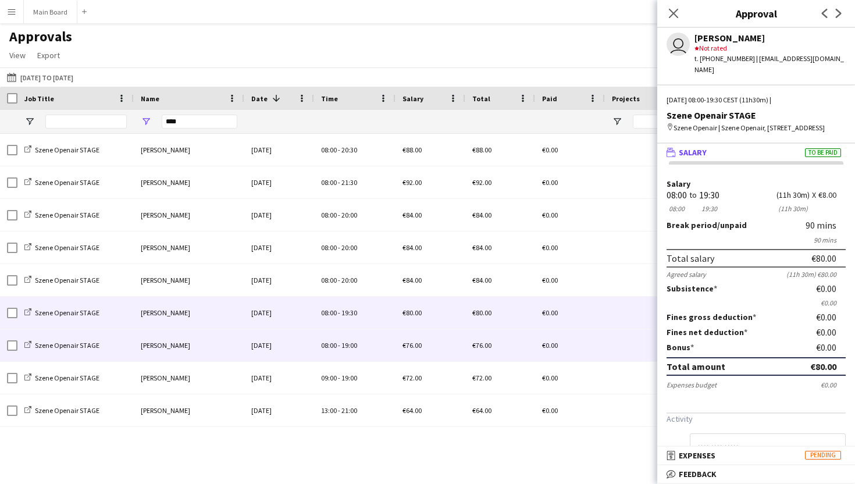
click at [398, 350] on div "€76.00" at bounding box center [430, 345] width 70 height 32
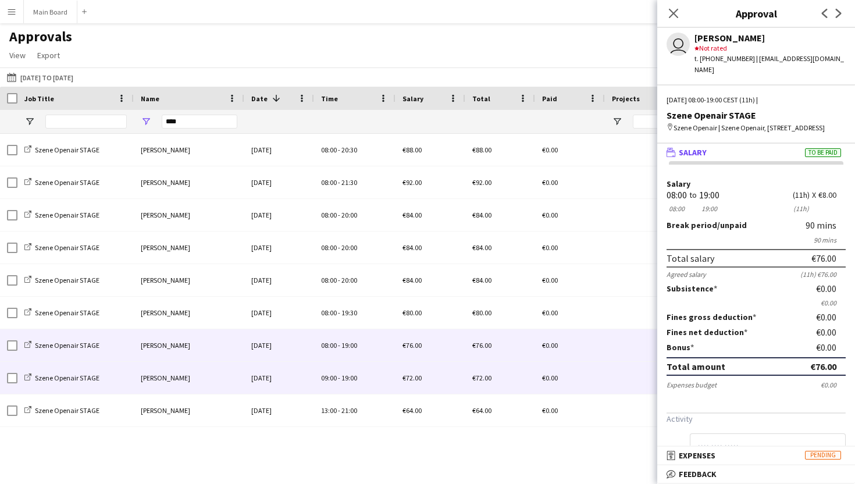
click at [397, 376] on div "€72.00" at bounding box center [430, 378] width 70 height 32
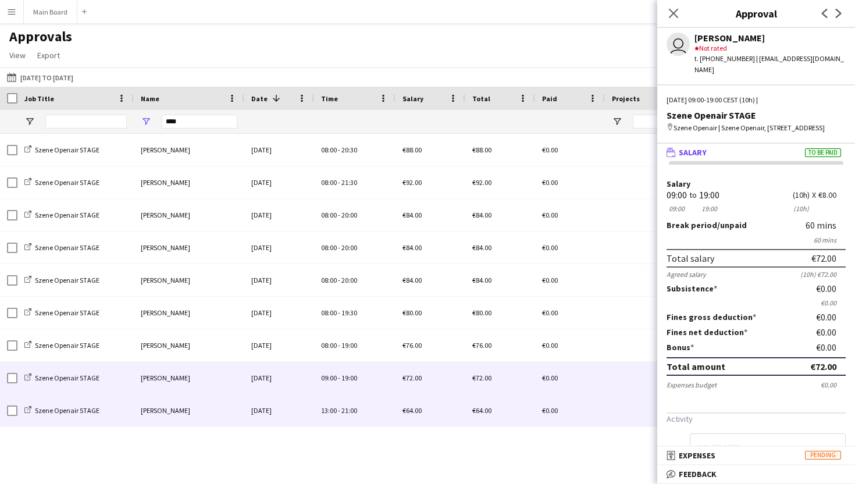
click at [396, 411] on div "€64.00" at bounding box center [430, 410] width 70 height 32
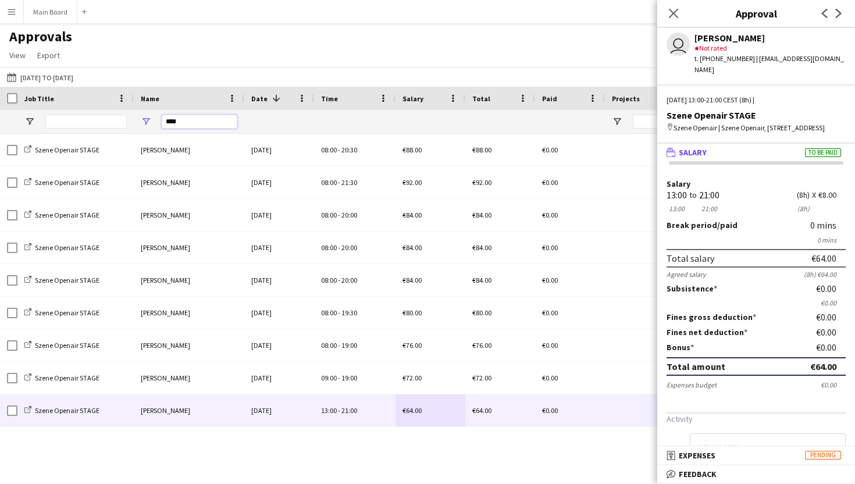
drag, startPoint x: 212, startPoint y: 121, endPoint x: 146, endPoint y: 122, distance: 66.3
click at [146, 122] on div "****" at bounding box center [189, 121] width 110 height 23
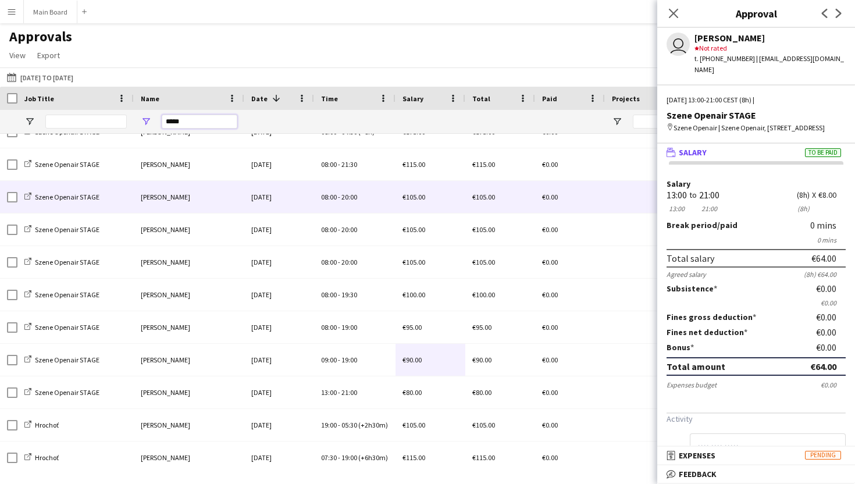
scroll to position [61, 0]
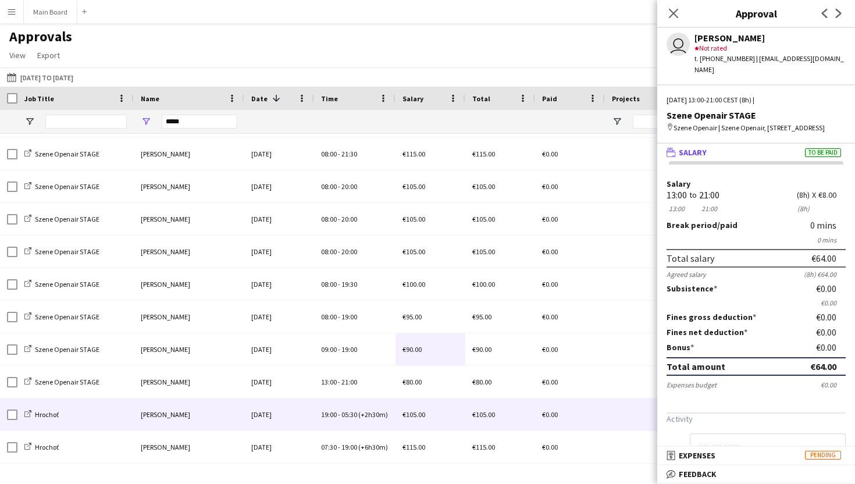
click at [312, 405] on div "[DATE]" at bounding box center [279, 414] width 70 height 32
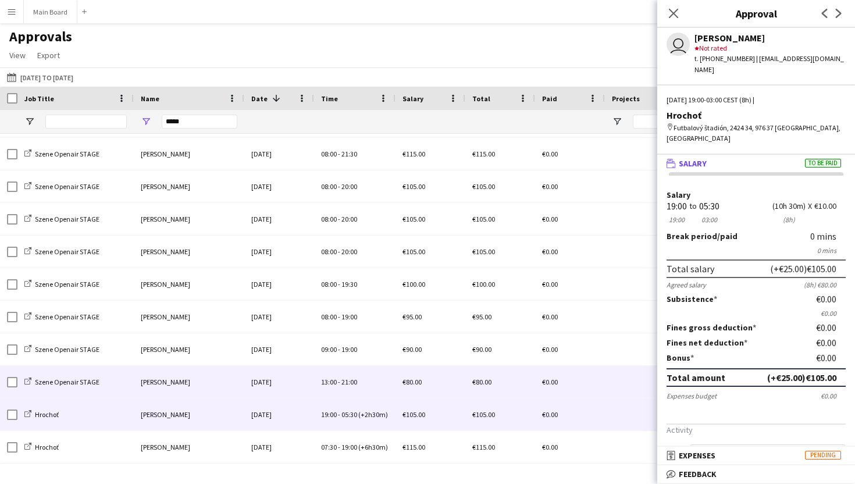
click at [324, 387] on div "13:00 - 21:00" at bounding box center [354, 382] width 81 height 32
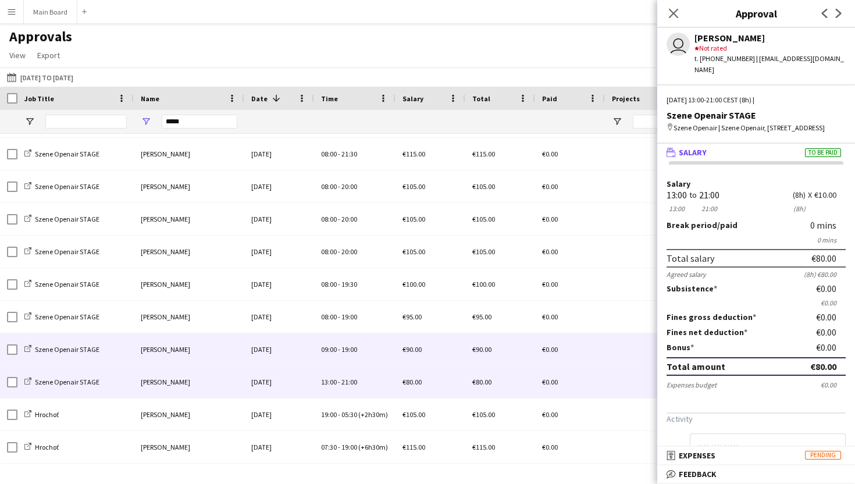
click at [344, 349] on span "19:00" at bounding box center [349, 349] width 16 height 9
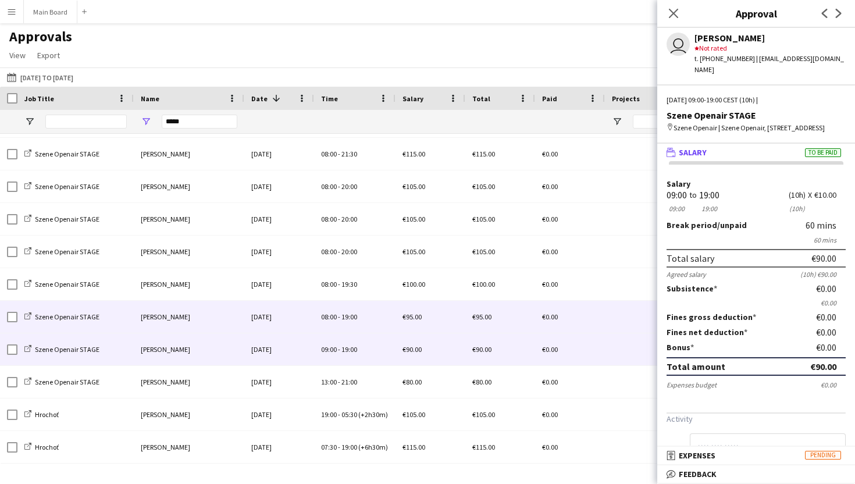
click at [344, 309] on div "08:00 - 19:00" at bounding box center [354, 317] width 81 height 32
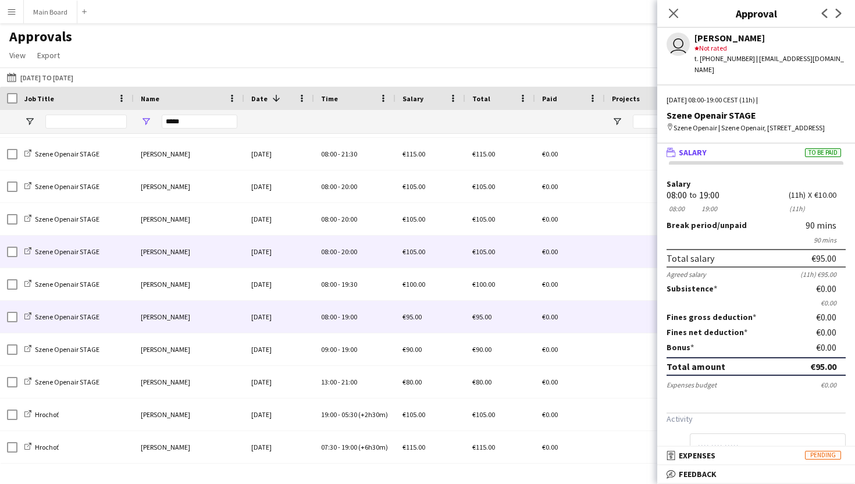
click at [345, 265] on div "08:00 - 20:00" at bounding box center [354, 251] width 81 height 32
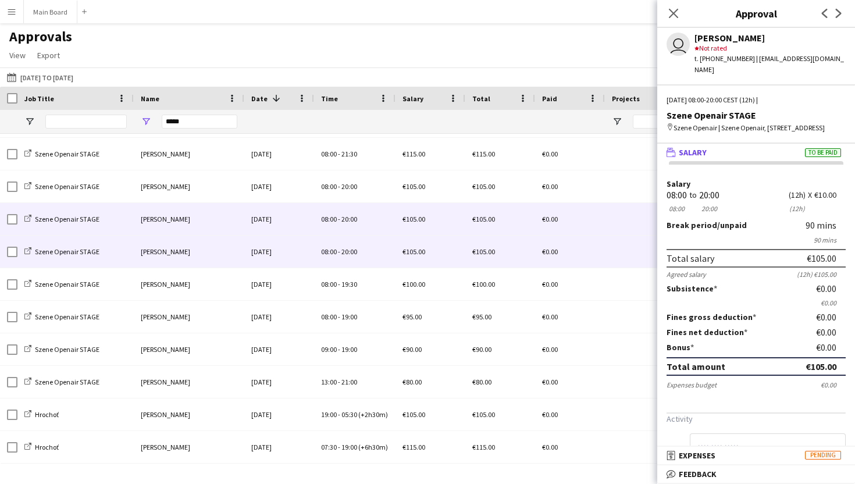
click at [349, 214] on div "08:00 - 20:00" at bounding box center [354, 219] width 81 height 32
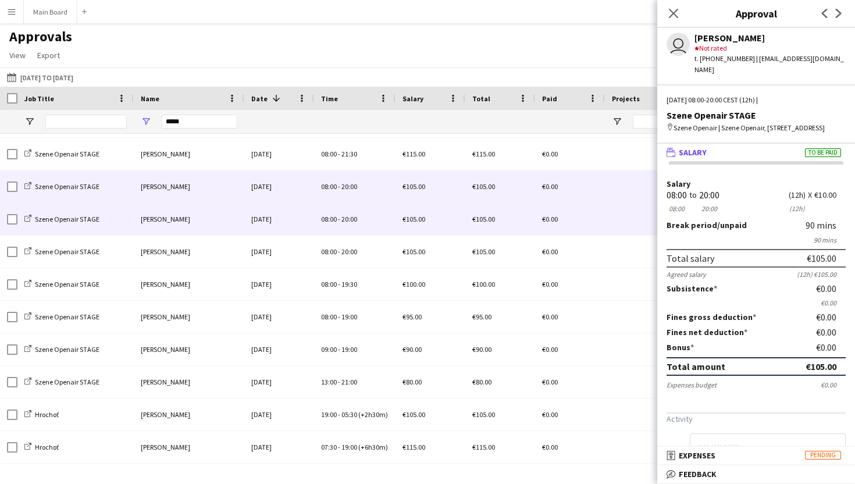
click at [358, 177] on div "08:00 - 20:00" at bounding box center [354, 186] width 81 height 32
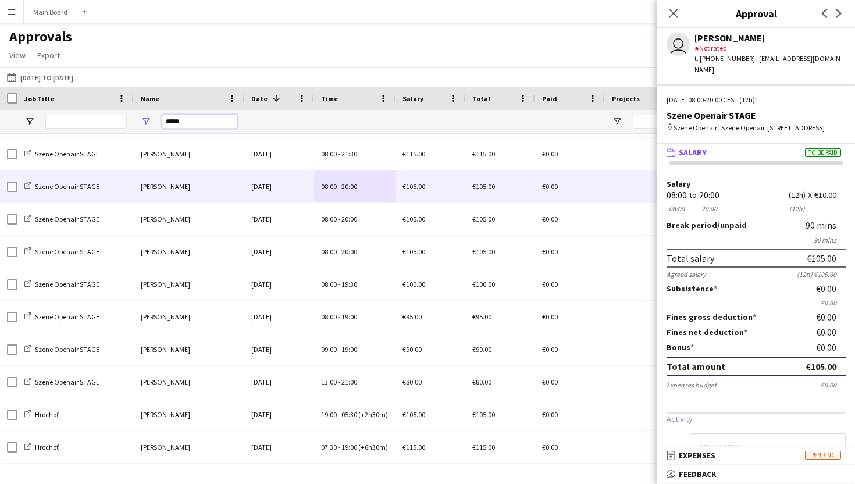
drag, startPoint x: 194, startPoint y: 123, endPoint x: 152, endPoint y: 123, distance: 42.4
click at [152, 123] on div "*****" at bounding box center [189, 121] width 110 height 23
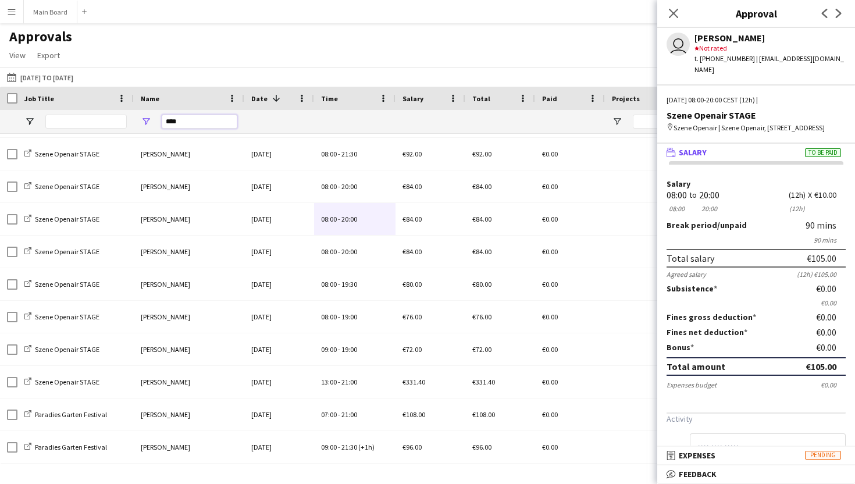
scroll to position [28, 0]
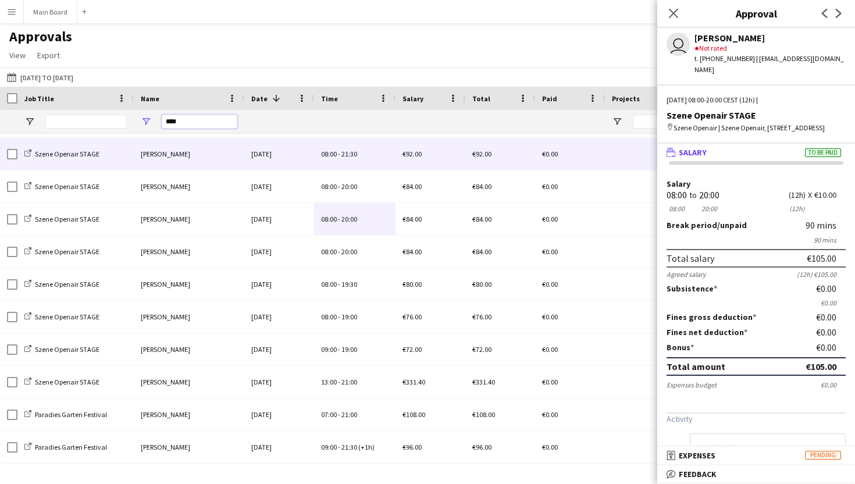
type input "****"
click at [359, 157] on div "08:00 - 21:30" at bounding box center [354, 154] width 81 height 32
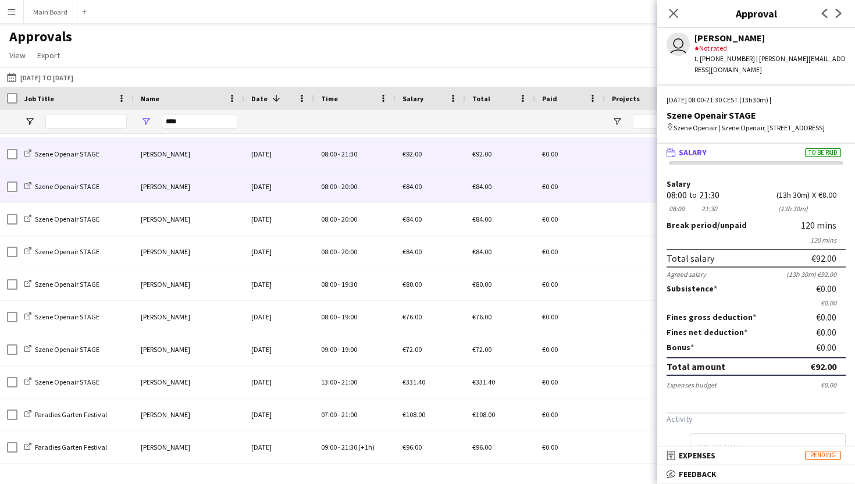
click at [359, 184] on div "08:00 - 20:00" at bounding box center [354, 186] width 81 height 32
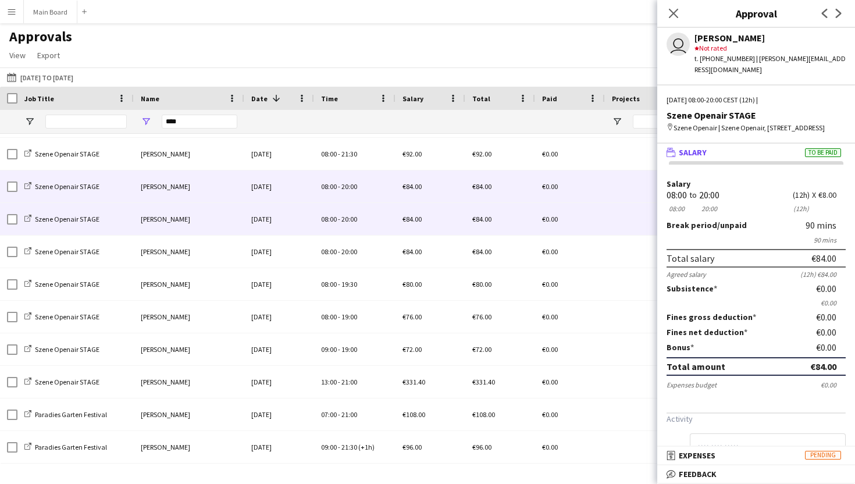
click at [359, 215] on div "08:00 - 20:00" at bounding box center [354, 219] width 81 height 32
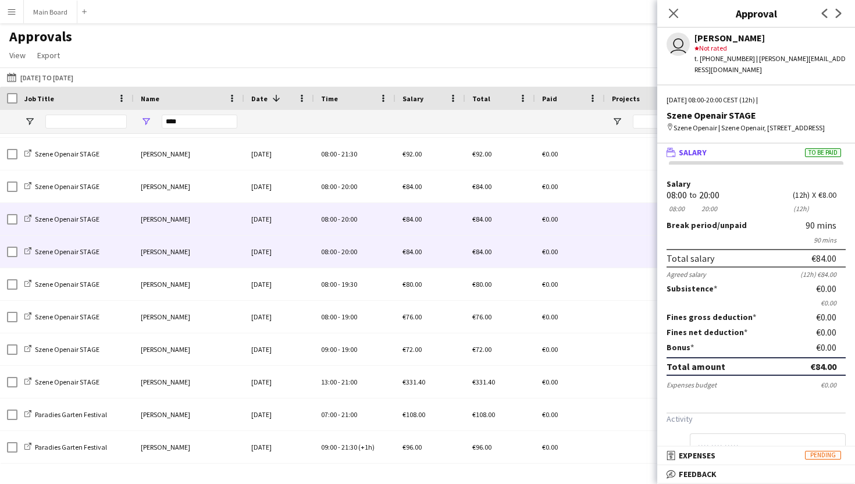
click at [363, 240] on div "08:00 - 20:00" at bounding box center [354, 251] width 81 height 32
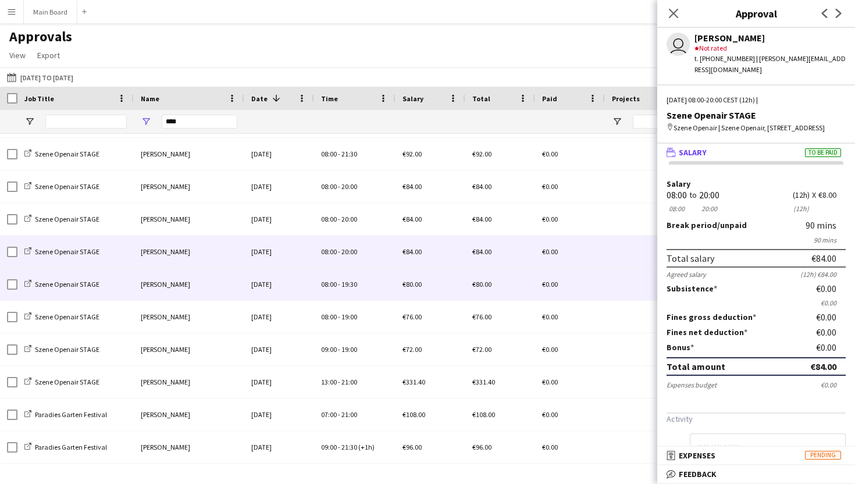
click at [356, 269] on div "08:00 - 19:30" at bounding box center [354, 284] width 81 height 32
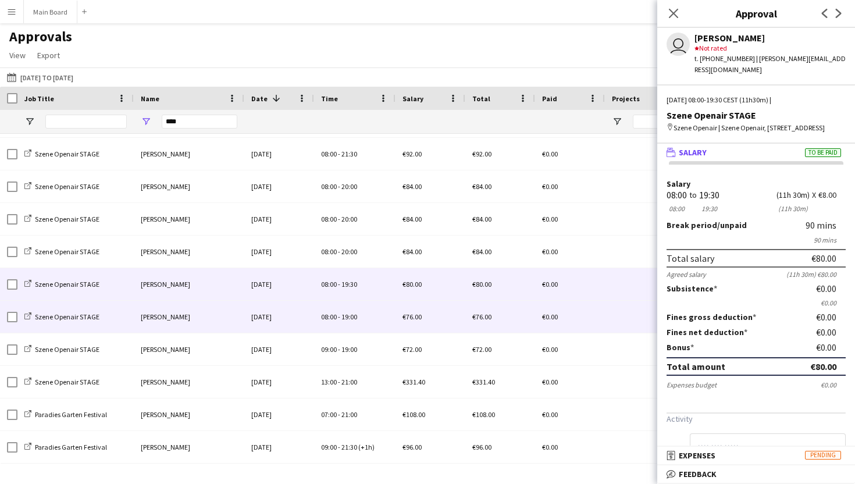
click at [355, 317] on span "19:00" at bounding box center [349, 316] width 16 height 9
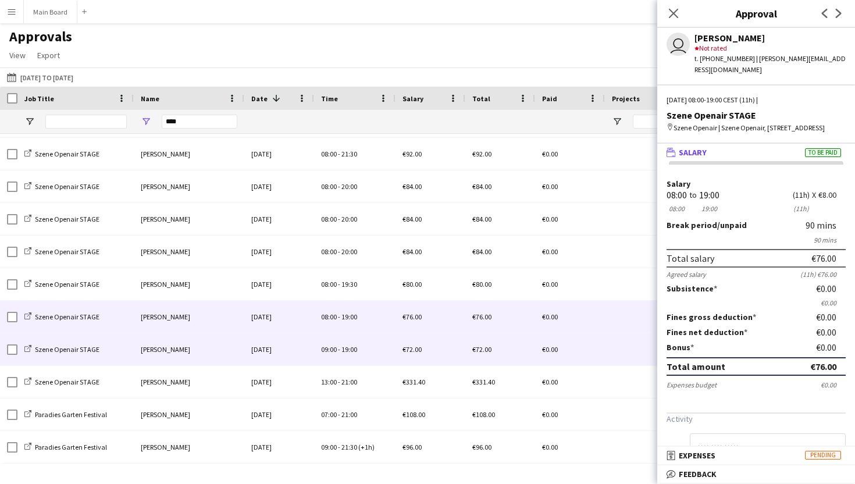
click at [360, 356] on div "09:00 - 19:00" at bounding box center [354, 349] width 81 height 32
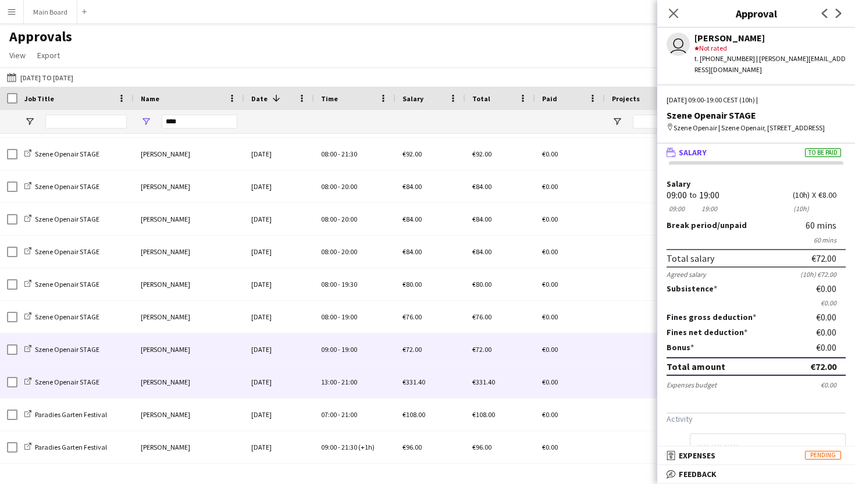
click at [362, 398] on div "13:00 - 21:00" at bounding box center [354, 382] width 81 height 32
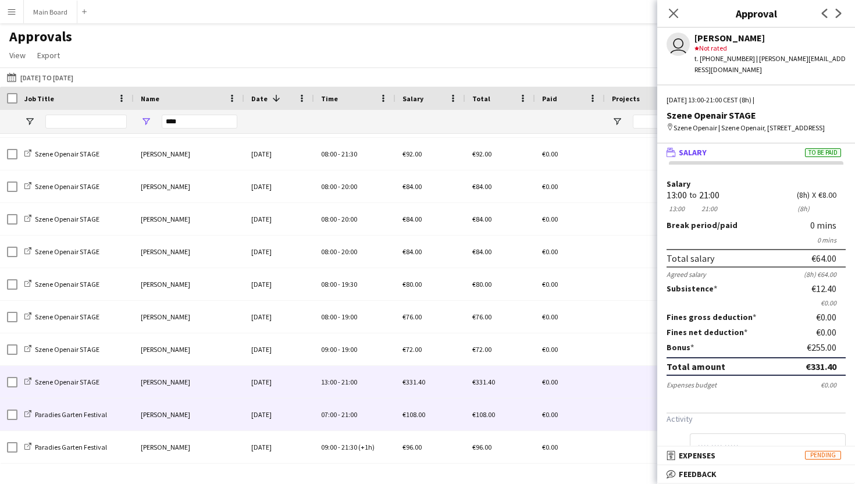
click at [363, 431] on div "09:00 - 21:30 (+1h)" at bounding box center [354, 447] width 81 height 32
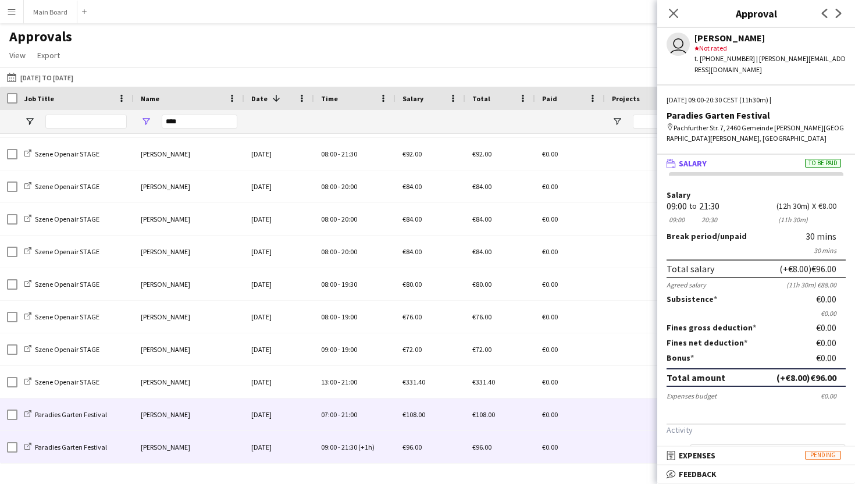
click at [366, 418] on div "07:00 - 21:00" at bounding box center [354, 414] width 81 height 32
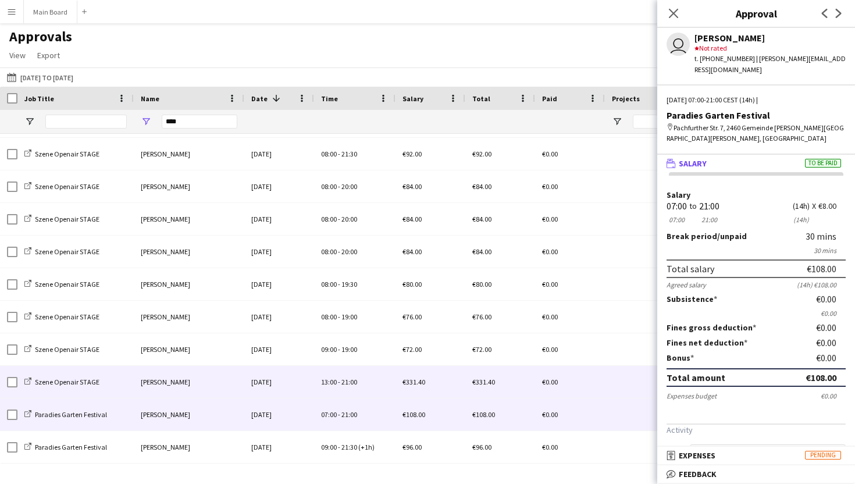
click at [340, 390] on div "13:00 - 21:00" at bounding box center [354, 382] width 81 height 32
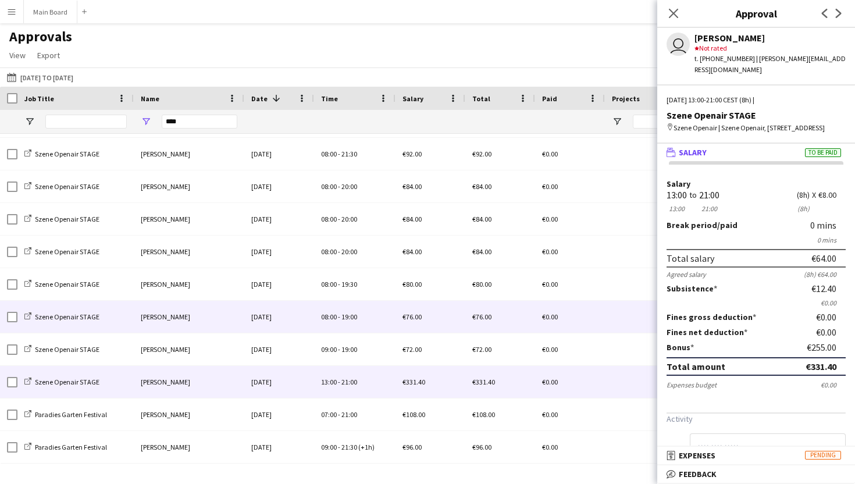
scroll to position [20, 0]
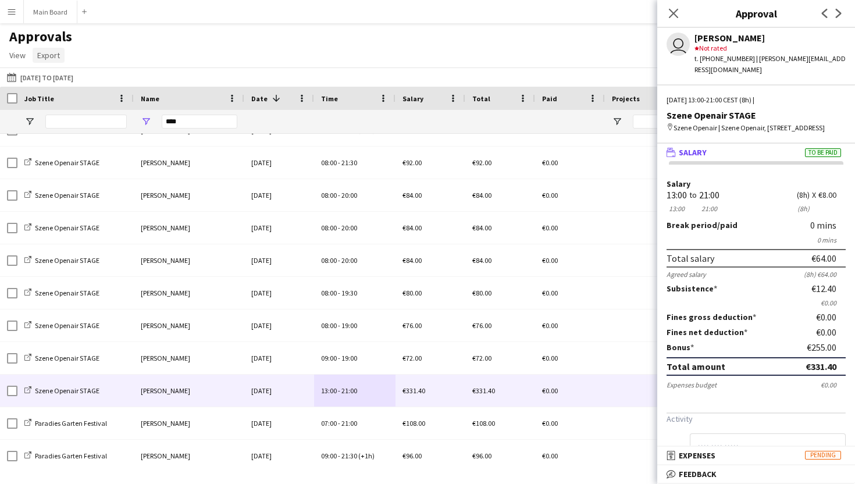
click at [52, 55] on span "Export" at bounding box center [48, 55] width 23 height 10
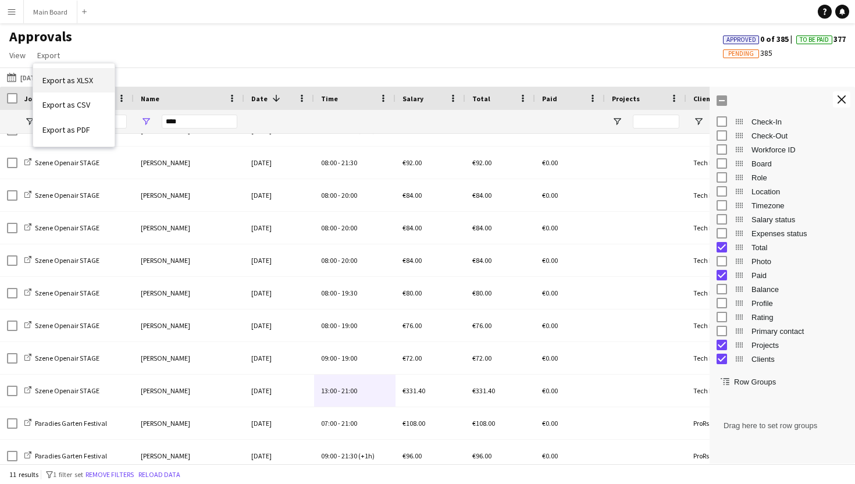
click at [94, 81] on link "Export as XLSX" at bounding box center [73, 80] width 81 height 24
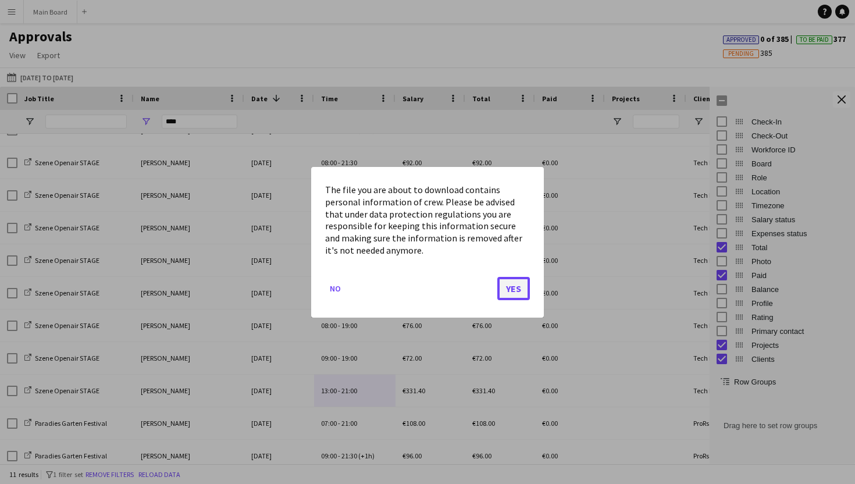
click at [512, 295] on button "Yes" at bounding box center [513, 287] width 33 height 23
